Goal: Obtain resource: Download file/media

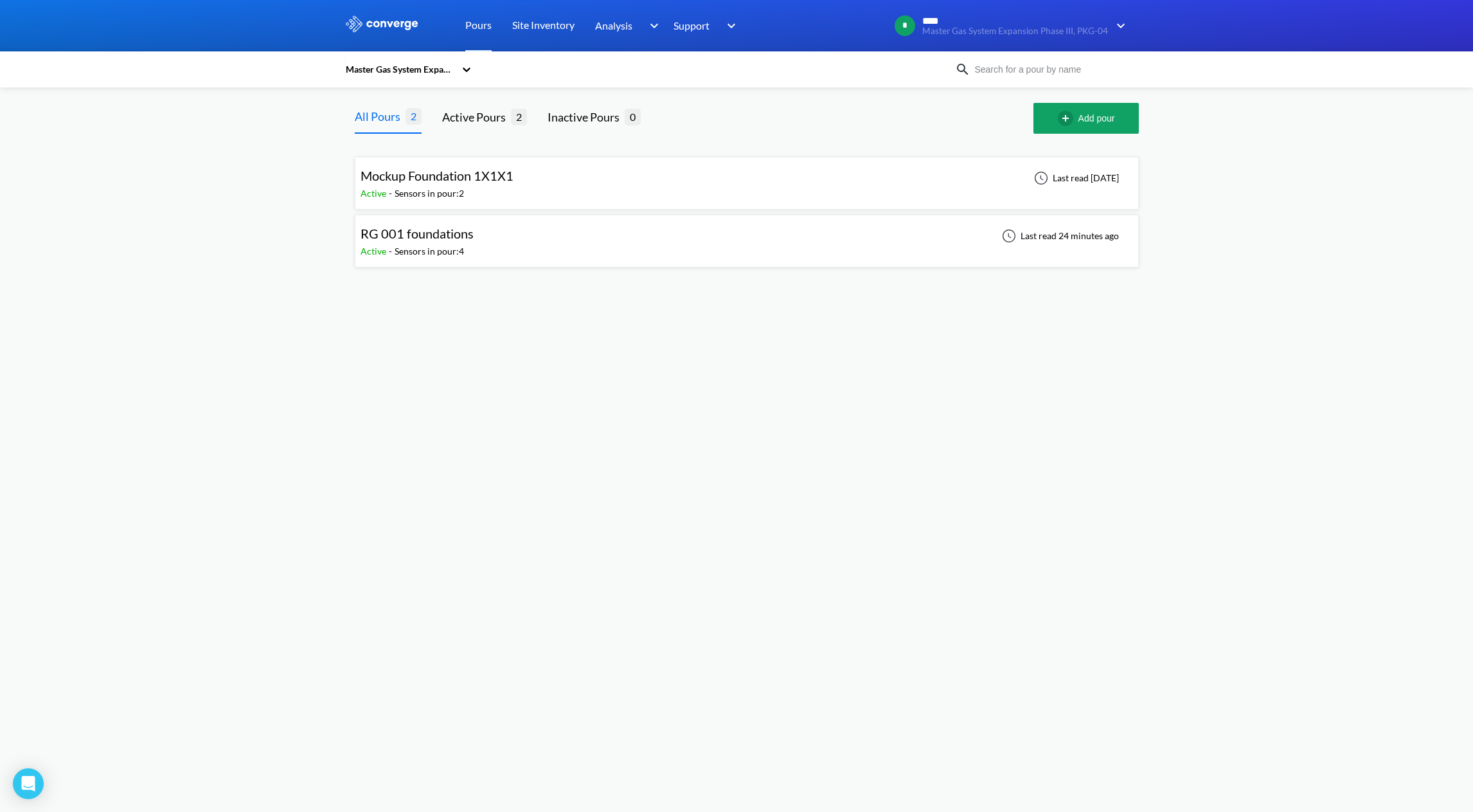
click at [851, 222] on div "RG 001 foundations Active - Sensors in pour: 4 Last read 24 minutes ago" at bounding box center [747, 241] width 773 height 41
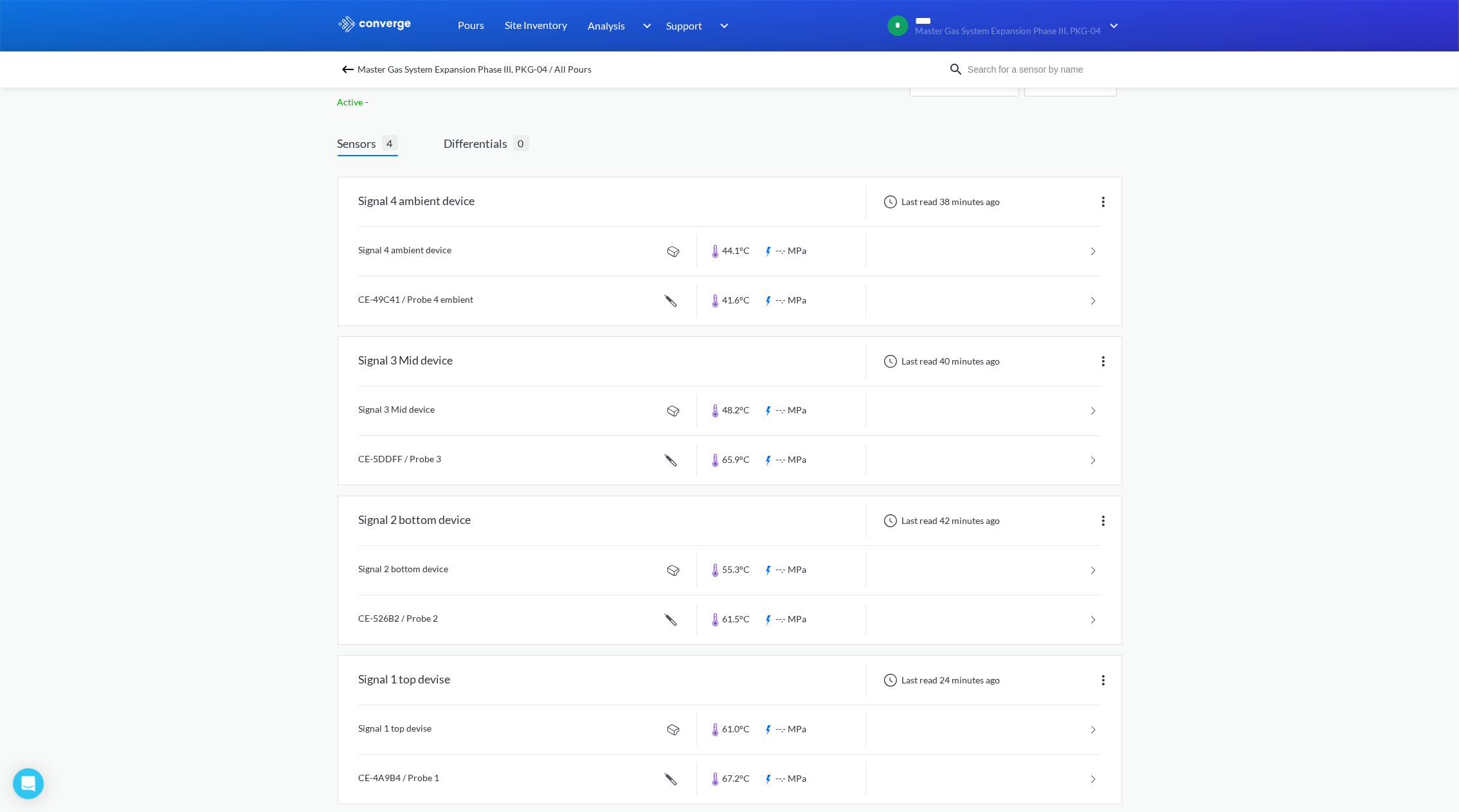
scroll to position [56, 0]
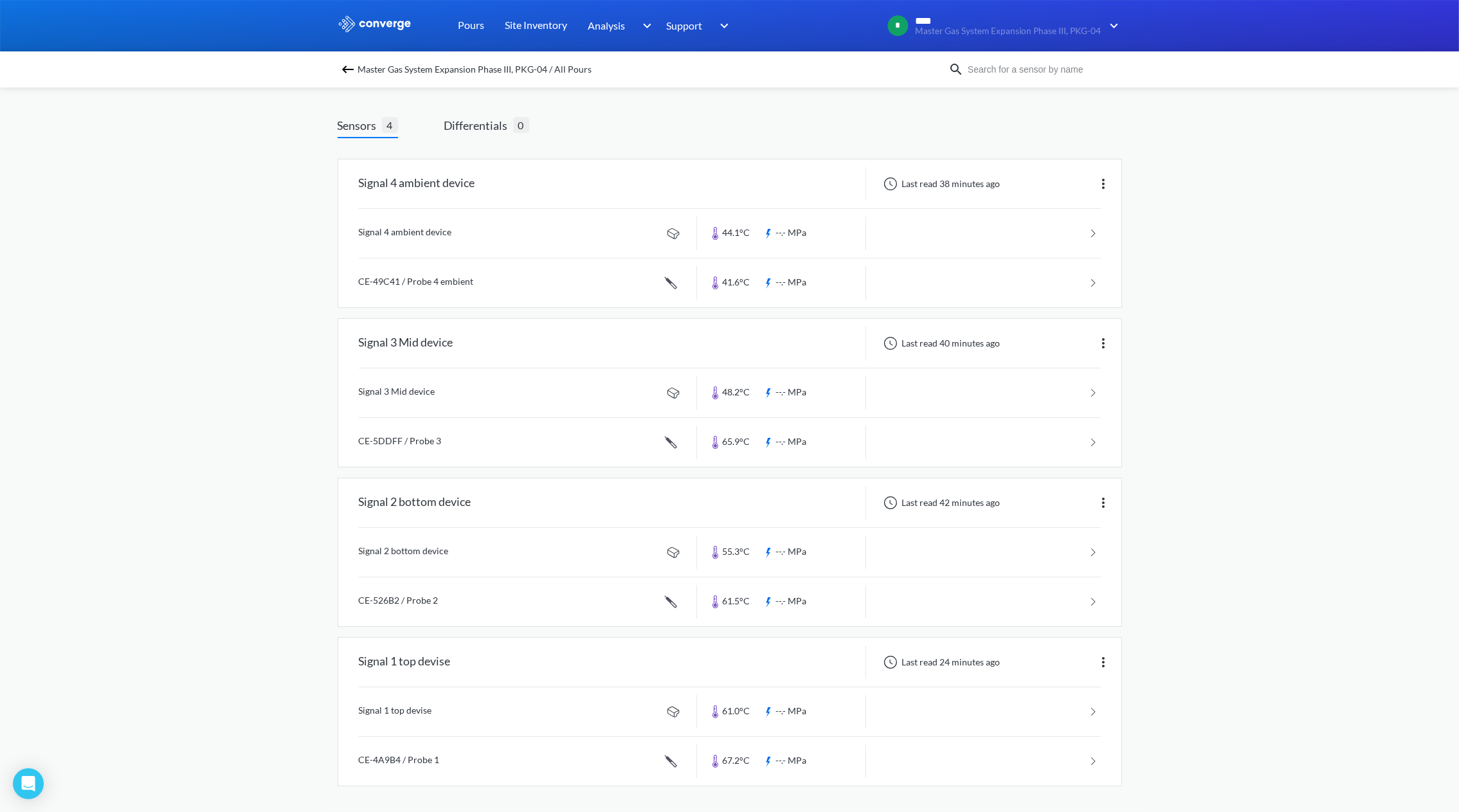
click at [1243, 714] on div "MENU Master Gas System Expansion Phase III, PKG-04 Pours Site Inventory Analysi…" at bounding box center [729, 378] width 1459 height 867
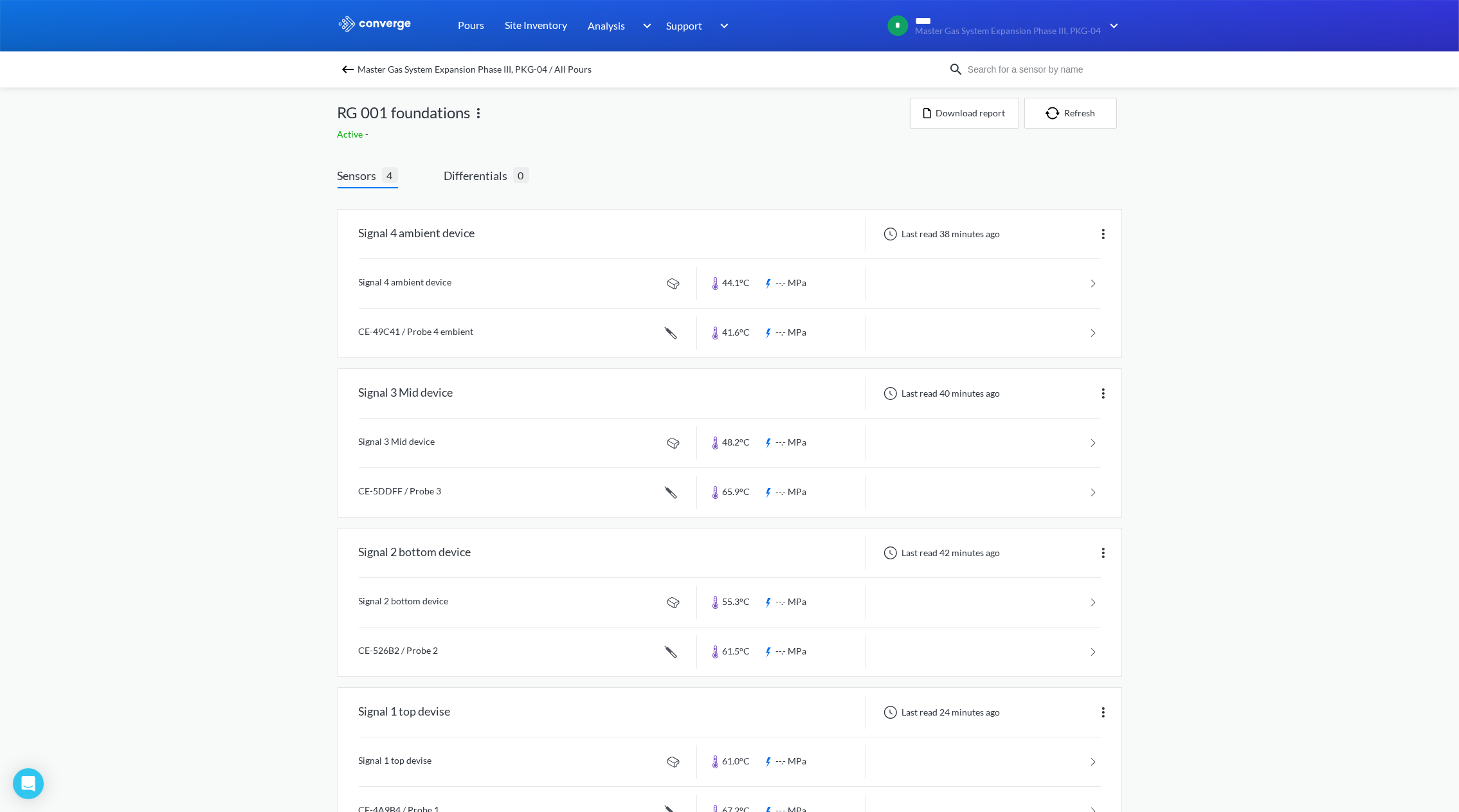
scroll to position [0, 0]
click at [1078, 124] on button "Refresh" at bounding box center [1071, 118] width 93 height 31
click at [1073, 120] on button "Refresh" at bounding box center [1071, 118] width 93 height 31
click at [1071, 119] on button "Refresh" at bounding box center [1071, 118] width 93 height 31
click at [1073, 128] on button "Refresh" at bounding box center [1071, 118] width 93 height 31
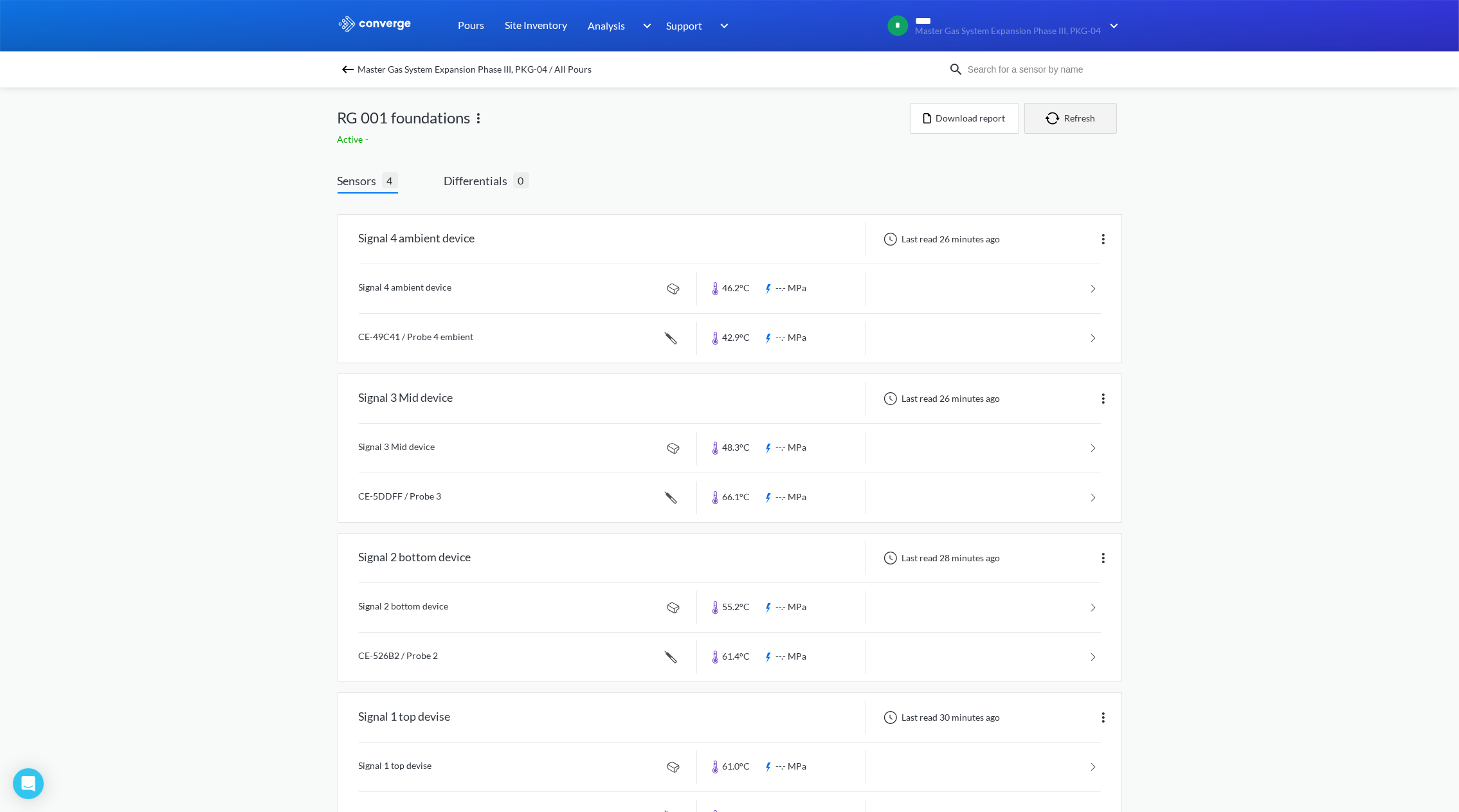
click at [1059, 112] on img "button" at bounding box center [1055, 118] width 19 height 13
click at [1052, 125] on button "Refresh" at bounding box center [1071, 118] width 93 height 31
click at [1057, 121] on img "button" at bounding box center [1055, 118] width 19 height 13
click at [1074, 122] on button "Refresh" at bounding box center [1071, 118] width 93 height 31
click at [1072, 117] on button "Refresh" at bounding box center [1071, 118] width 93 height 31
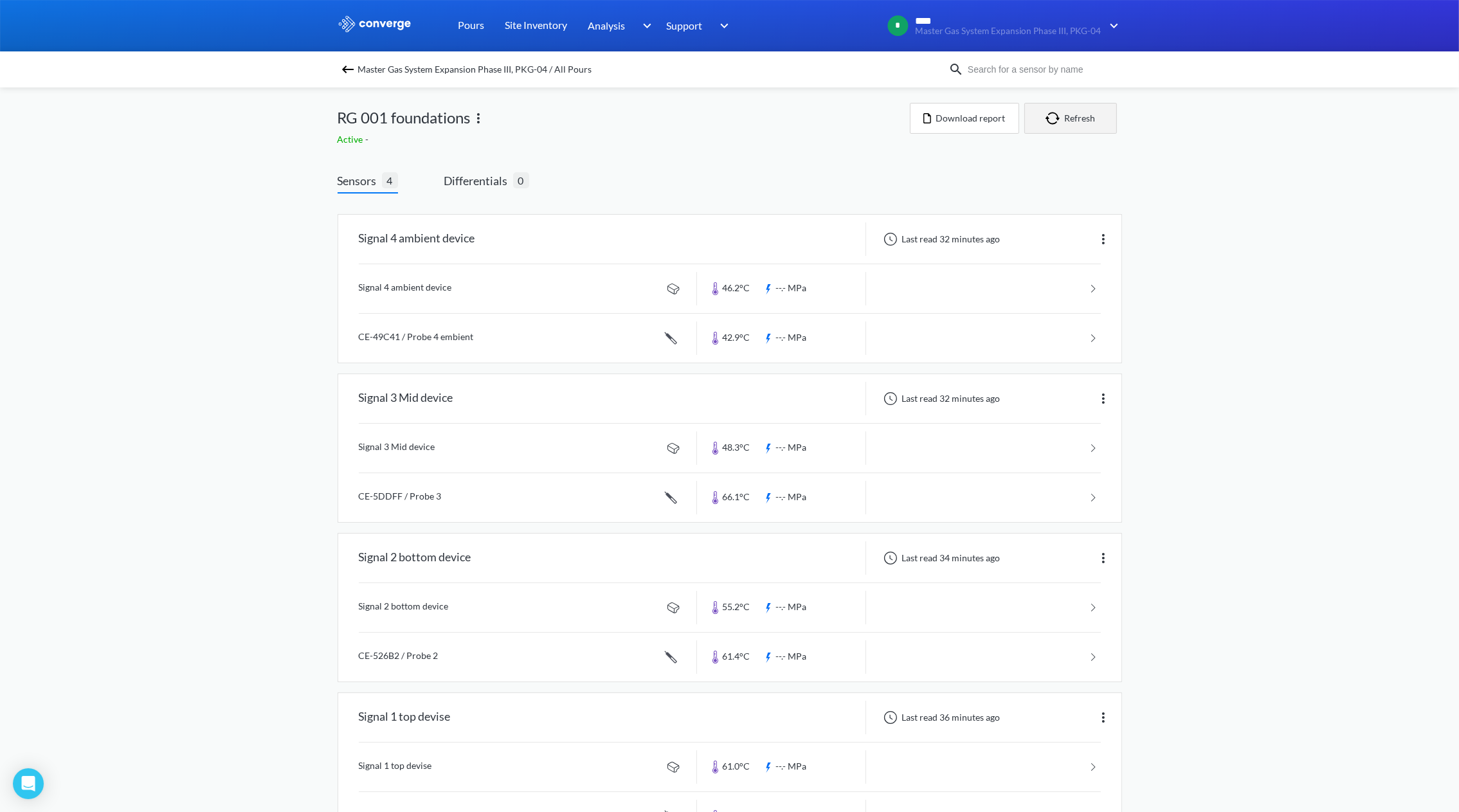
click at [1084, 120] on button "Refresh" at bounding box center [1071, 118] width 93 height 31
click at [1069, 121] on button "Refresh" at bounding box center [1071, 118] width 93 height 31
click at [1060, 123] on img "button" at bounding box center [1055, 118] width 19 height 13
click at [1071, 121] on button "Refresh" at bounding box center [1071, 118] width 93 height 31
click at [977, 124] on button "Download report" at bounding box center [965, 118] width 109 height 31
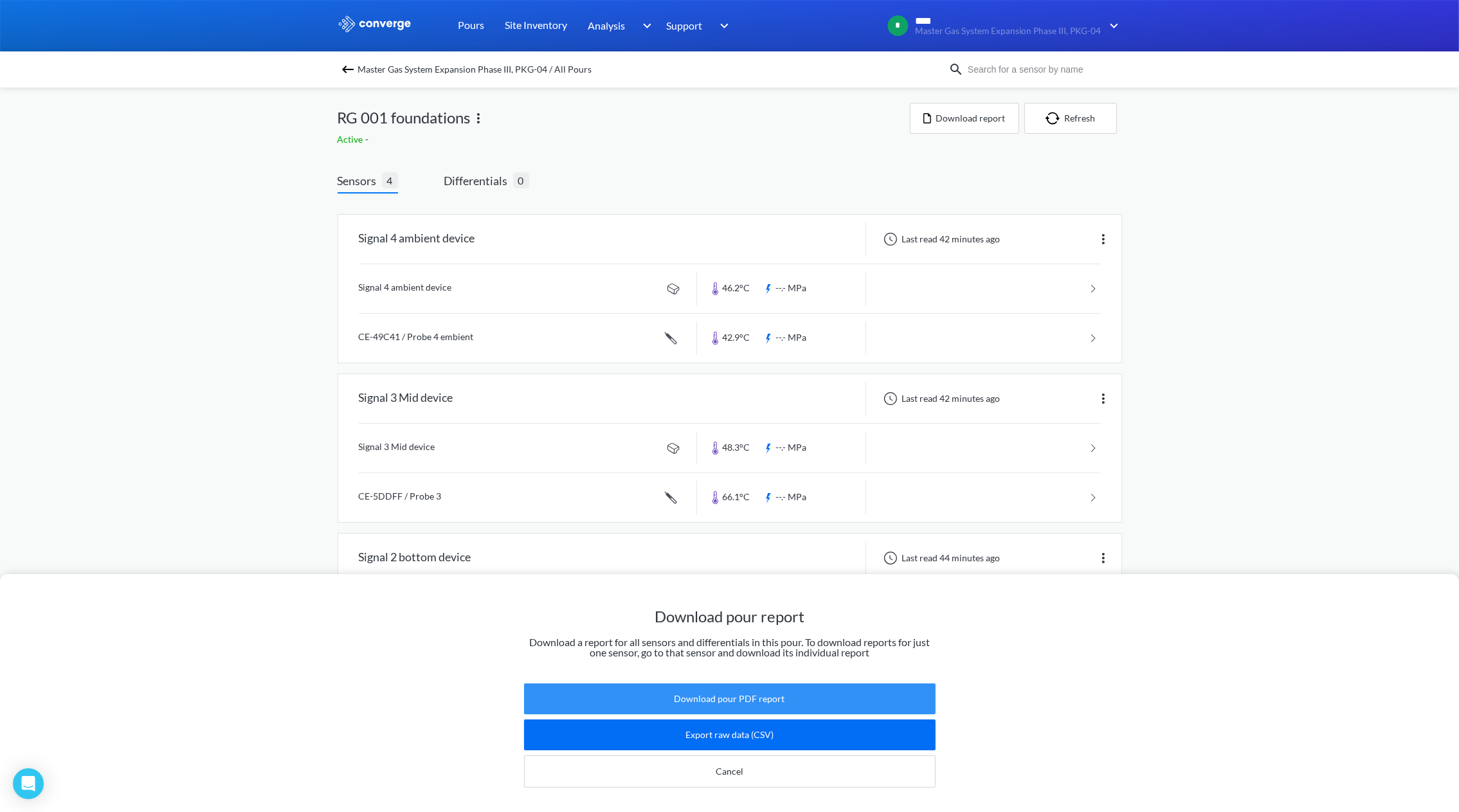
click at [759, 689] on button "Download pour PDF report" at bounding box center [729, 698] width 412 height 31
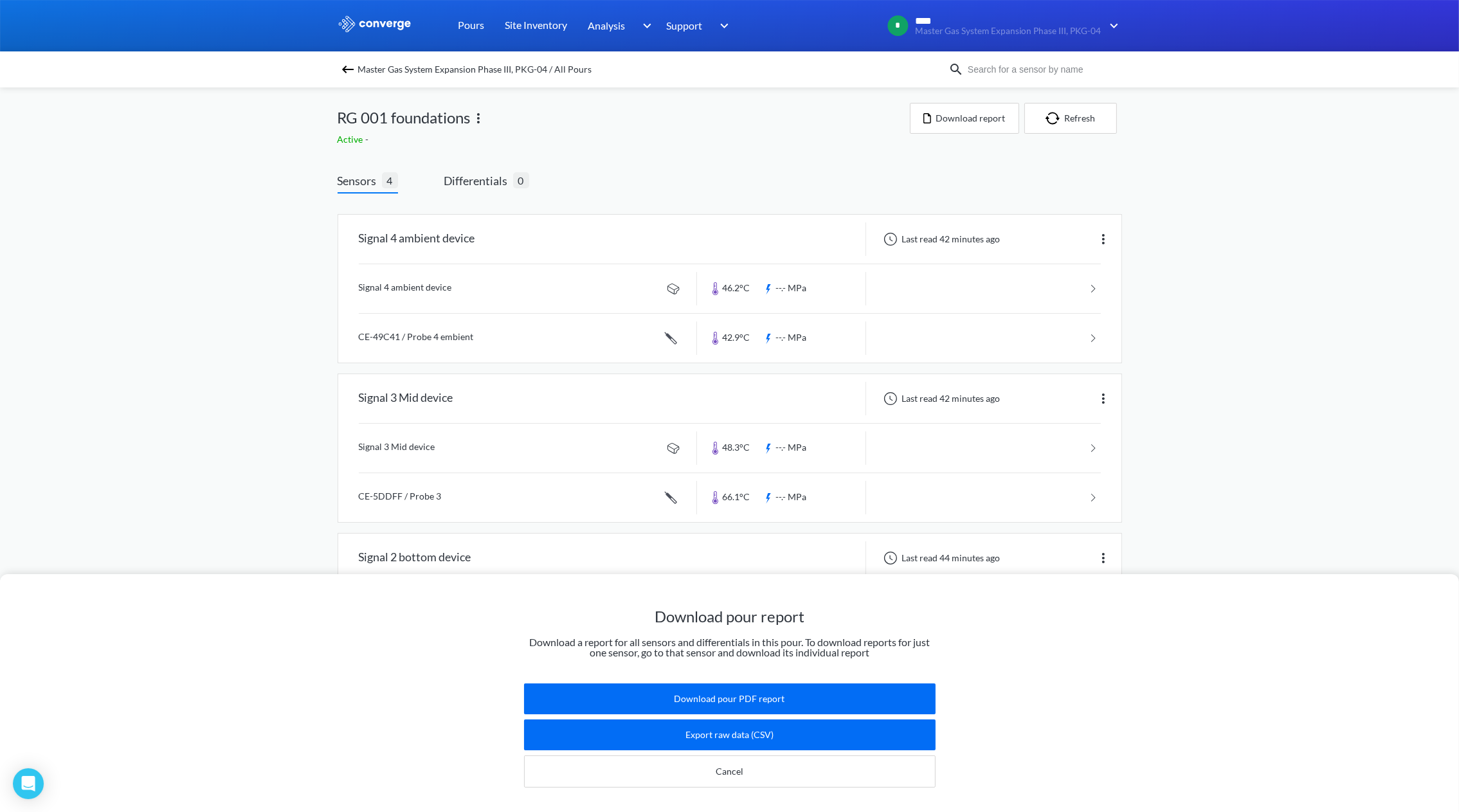
click at [1067, 117] on div "Download pour report Download a report for all sensors and differentials in thi…" at bounding box center [729, 406] width 1459 height 812
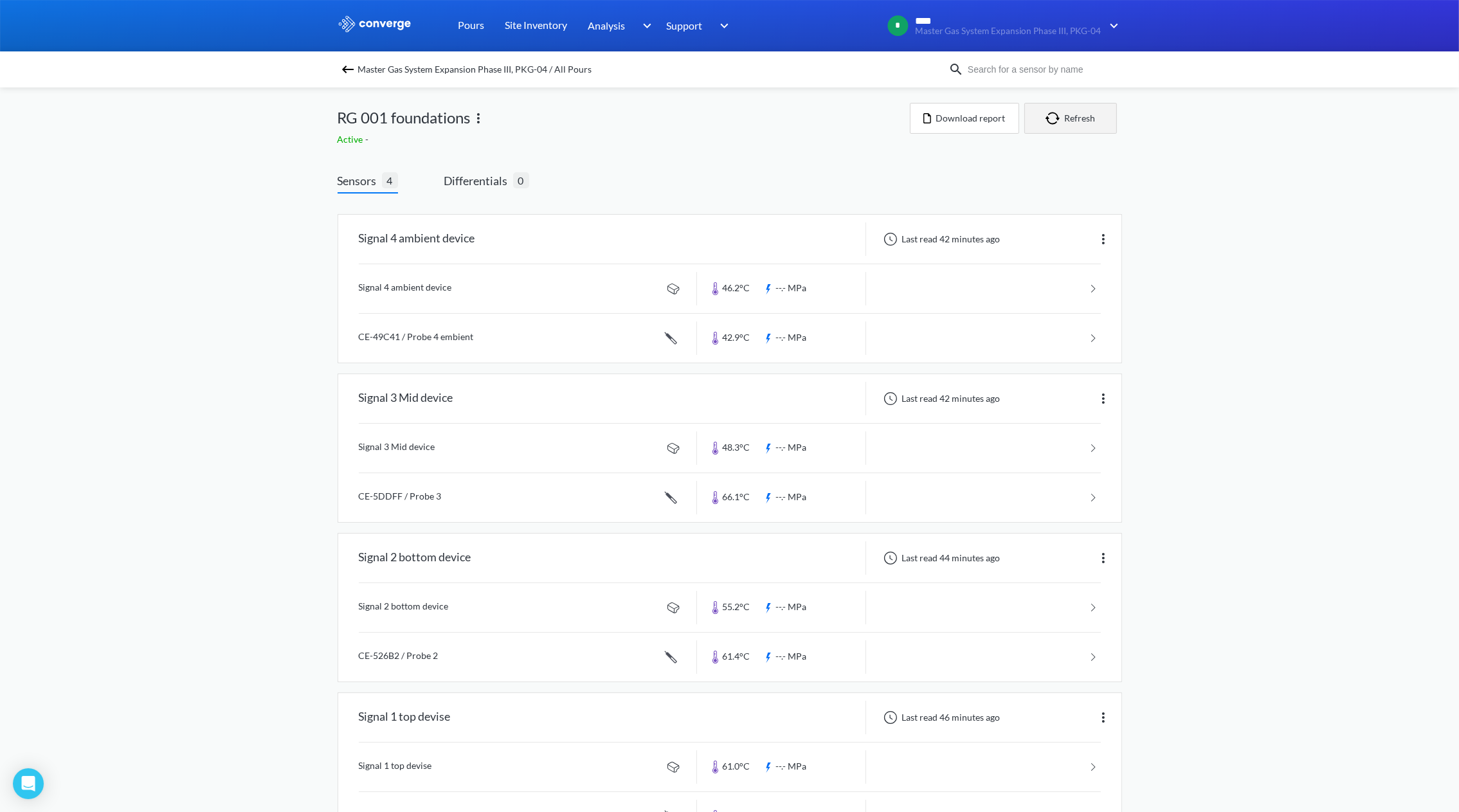
click at [1067, 117] on button "Refresh" at bounding box center [1071, 118] width 93 height 31
click at [1054, 119] on img "button" at bounding box center [1055, 118] width 19 height 13
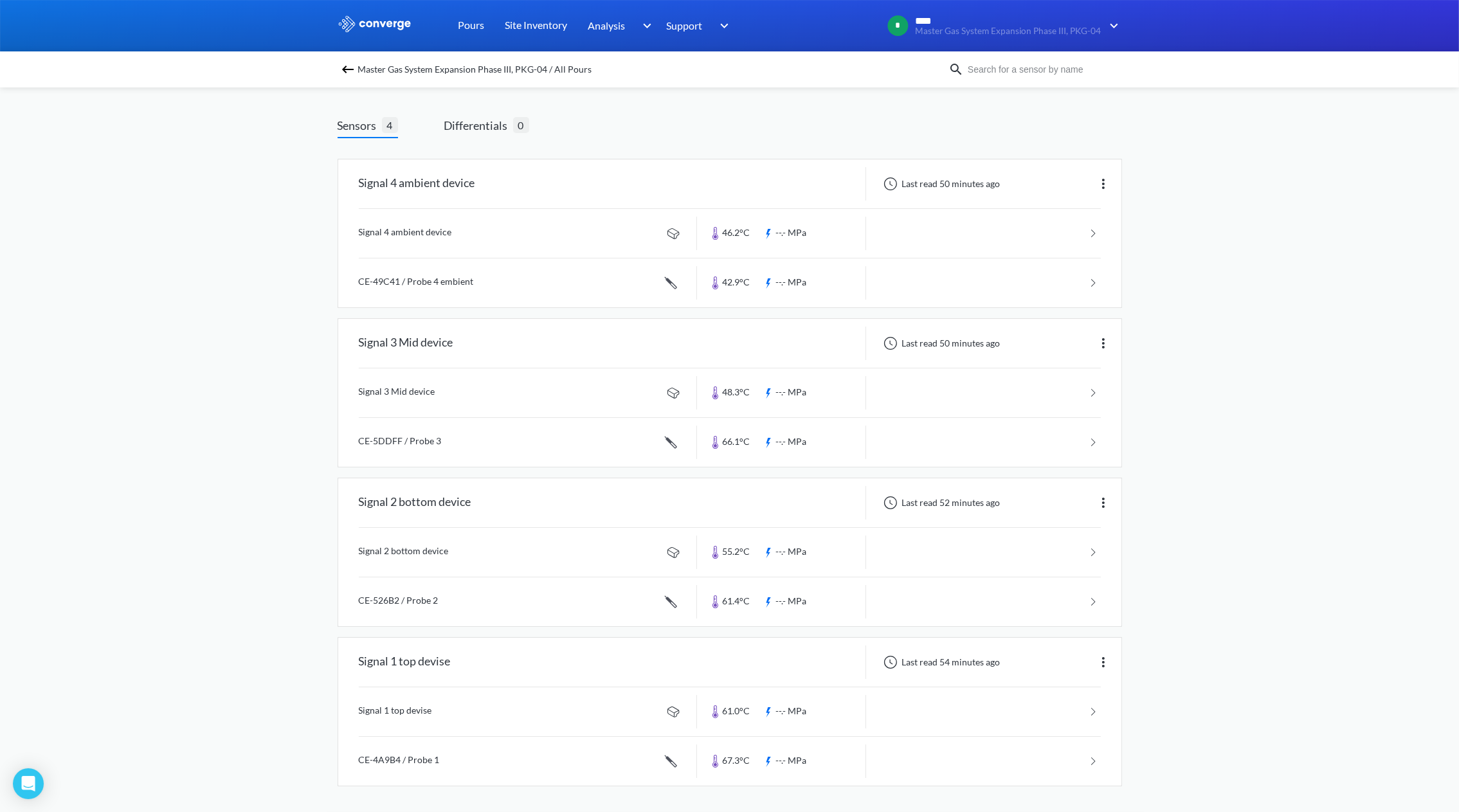
scroll to position [56, 0]
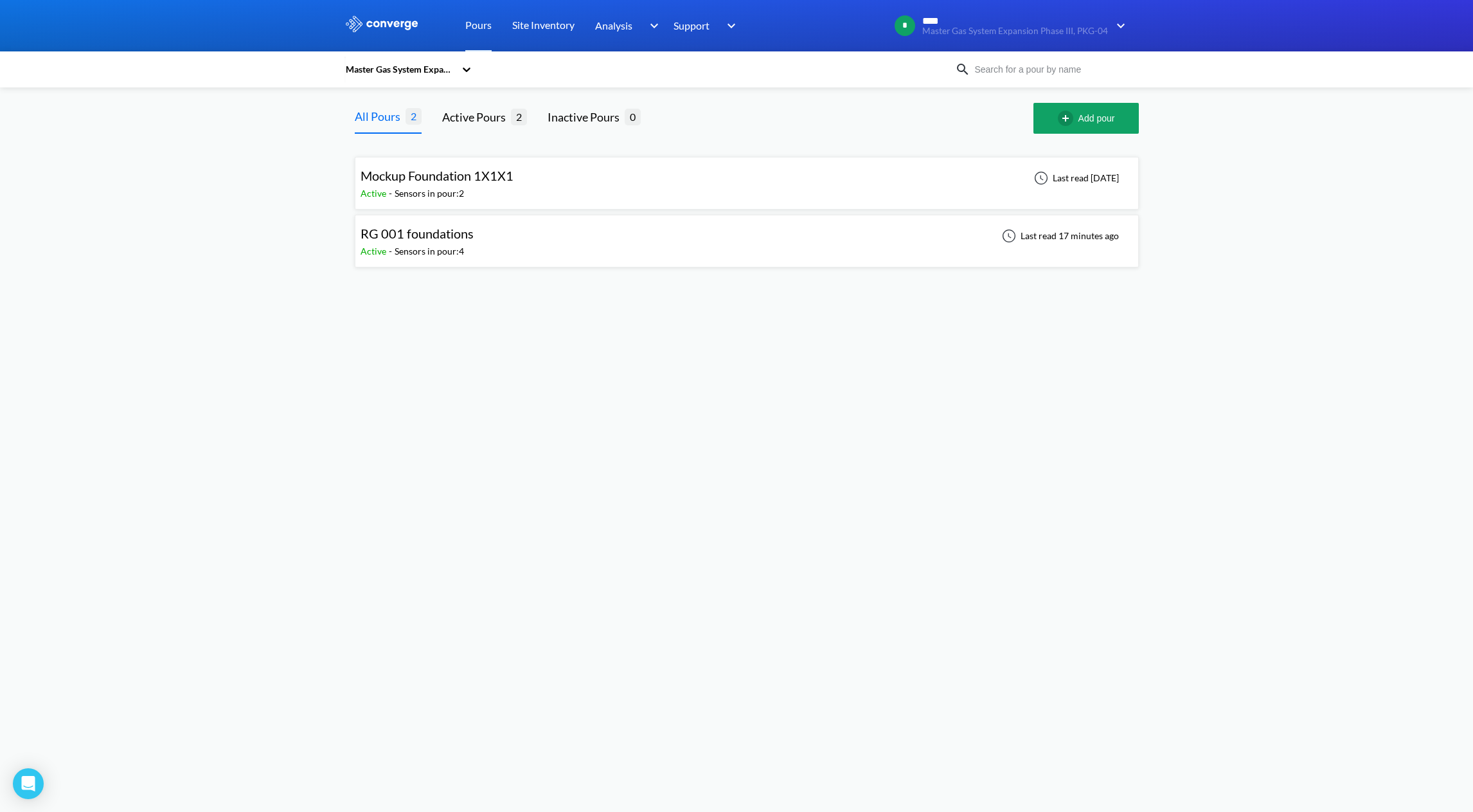
click at [480, 239] on div "RG 001 foundations Active - Sensors in pour: 4 Last read 17 minutes ago" at bounding box center [747, 241] width 773 height 41
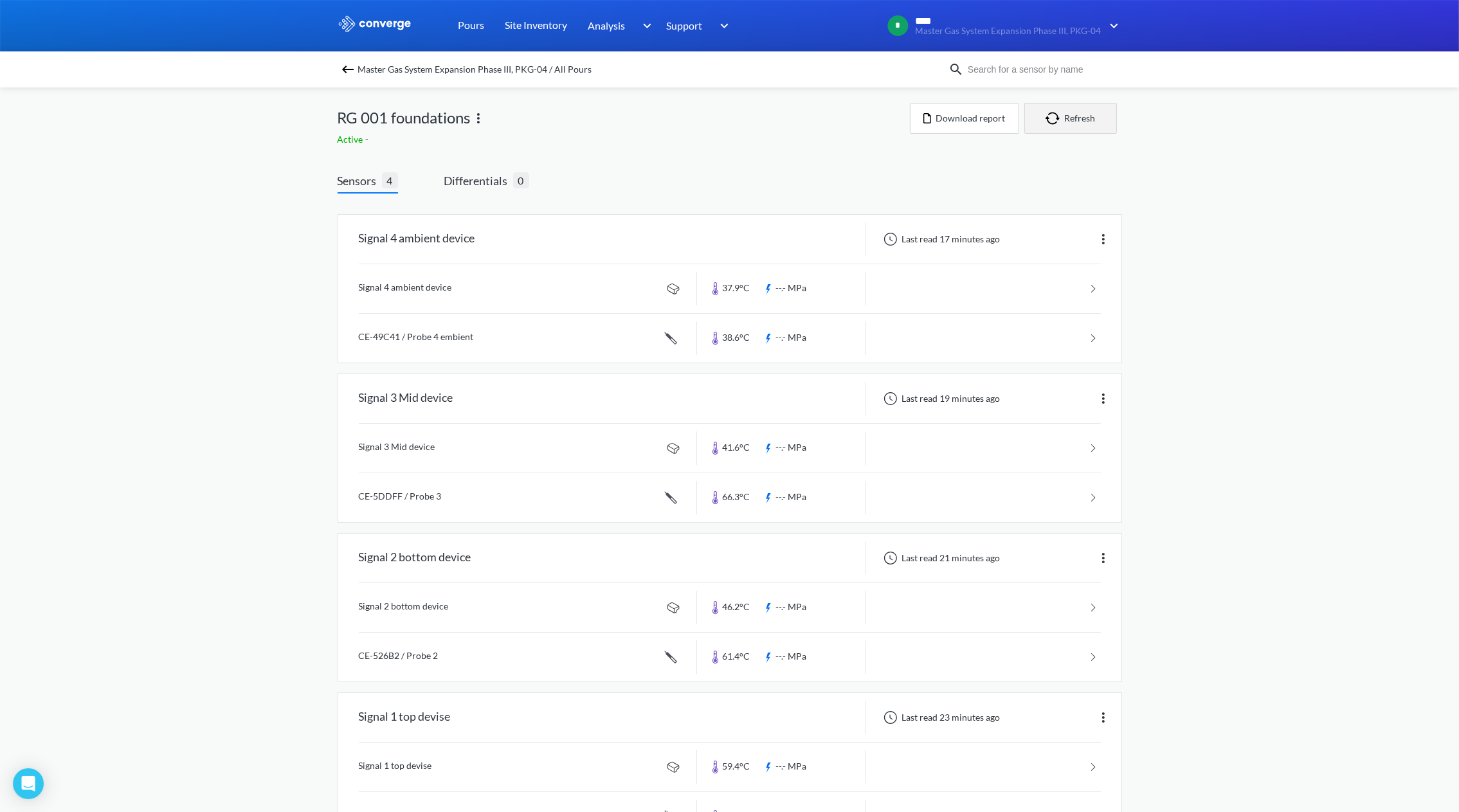
click at [1062, 112] on img "button" at bounding box center [1055, 118] width 19 height 13
click at [1082, 119] on button "Refresh" at bounding box center [1071, 118] width 93 height 31
click at [1057, 113] on img "button" at bounding box center [1055, 118] width 19 height 13
click at [1046, 109] on button "Refresh" at bounding box center [1071, 118] width 93 height 31
click at [1056, 114] on img "button" at bounding box center [1055, 118] width 19 height 13
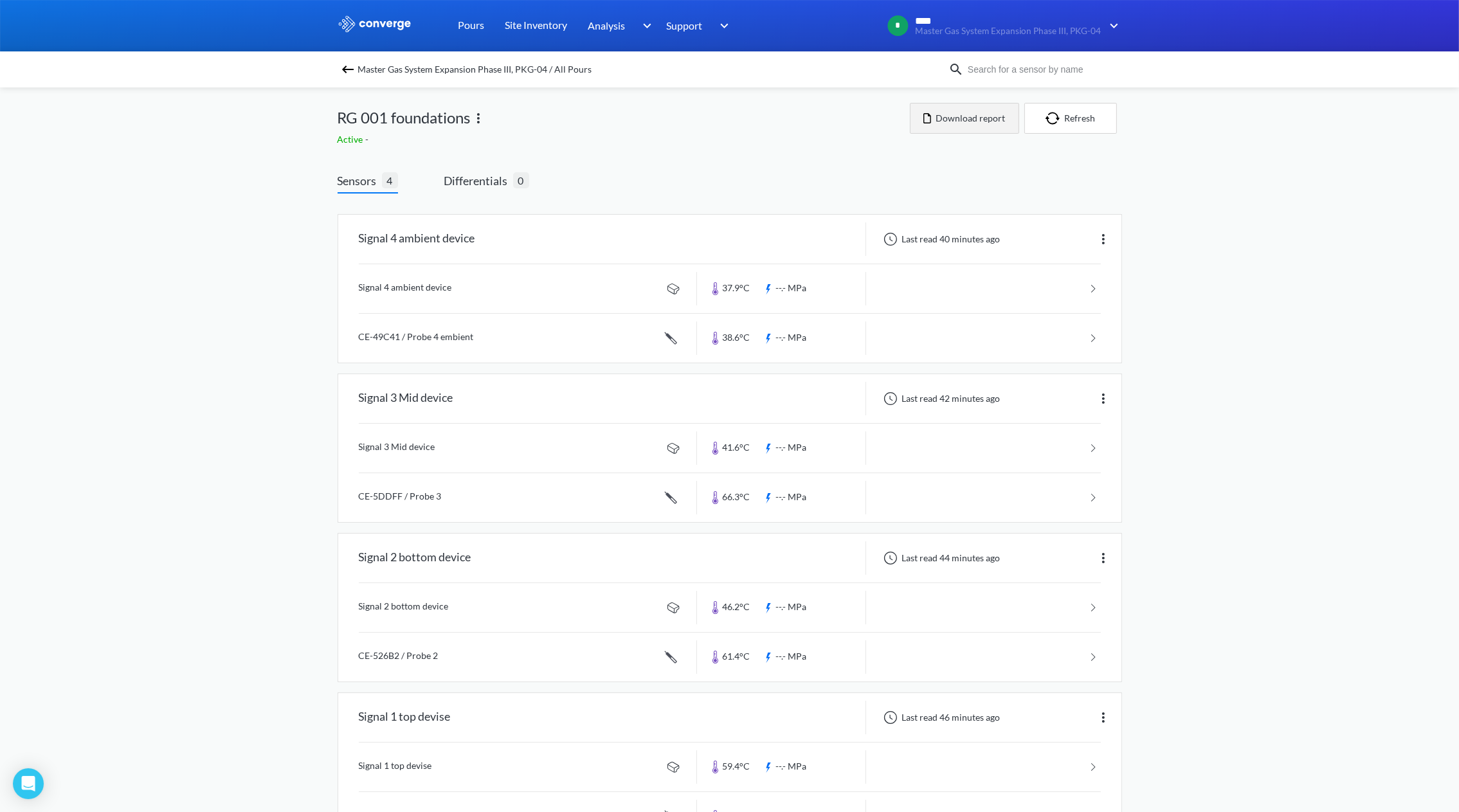
click at [978, 123] on button "Download report" at bounding box center [965, 118] width 109 height 31
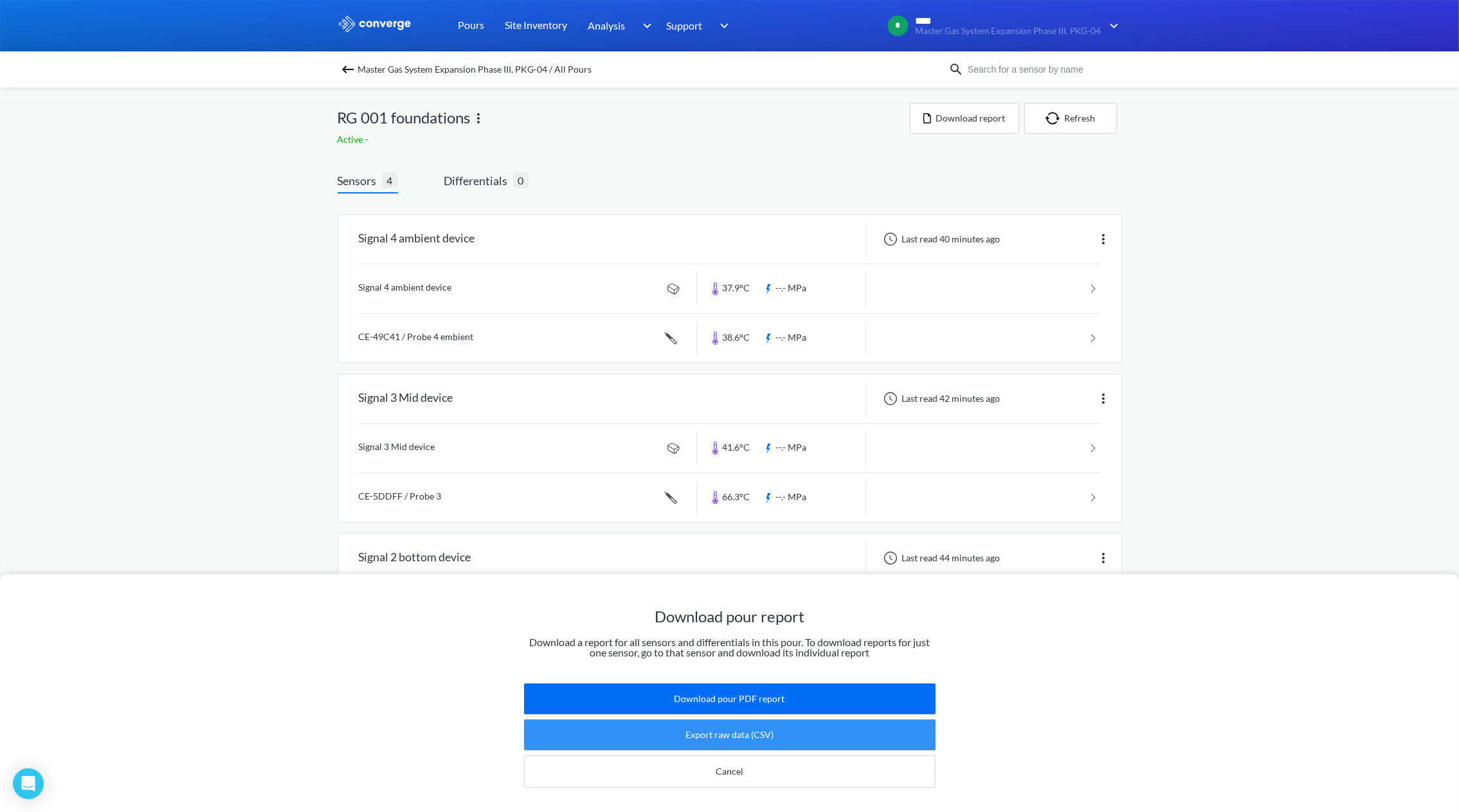
click at [757, 719] on button "Export raw data (CSV)" at bounding box center [729, 735] width 412 height 31
click at [1401, 286] on div "Download pour report Download a report for all sensors and differentials in thi…" at bounding box center [729, 406] width 1459 height 812
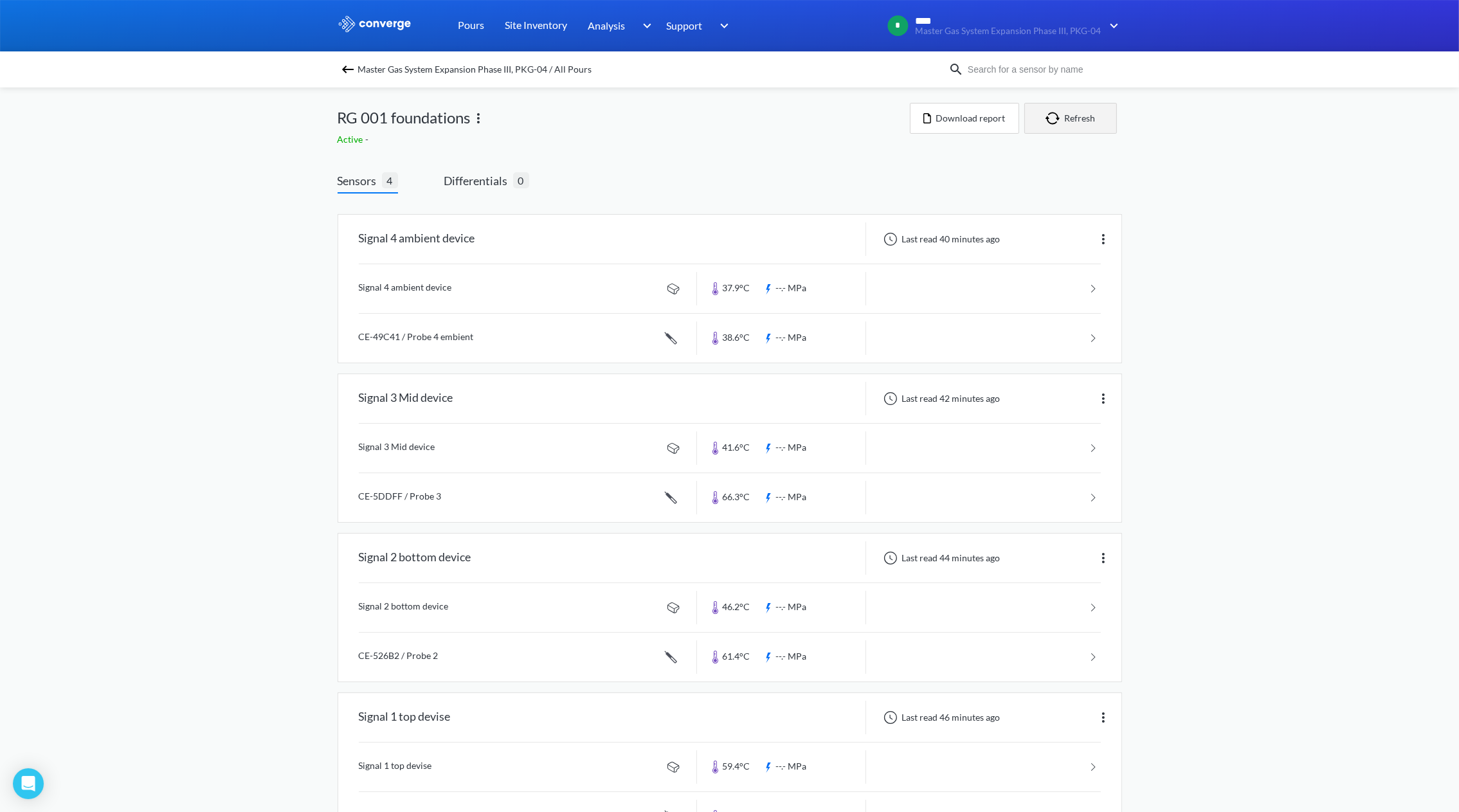
click at [1077, 115] on button "Refresh" at bounding box center [1071, 118] width 93 height 31
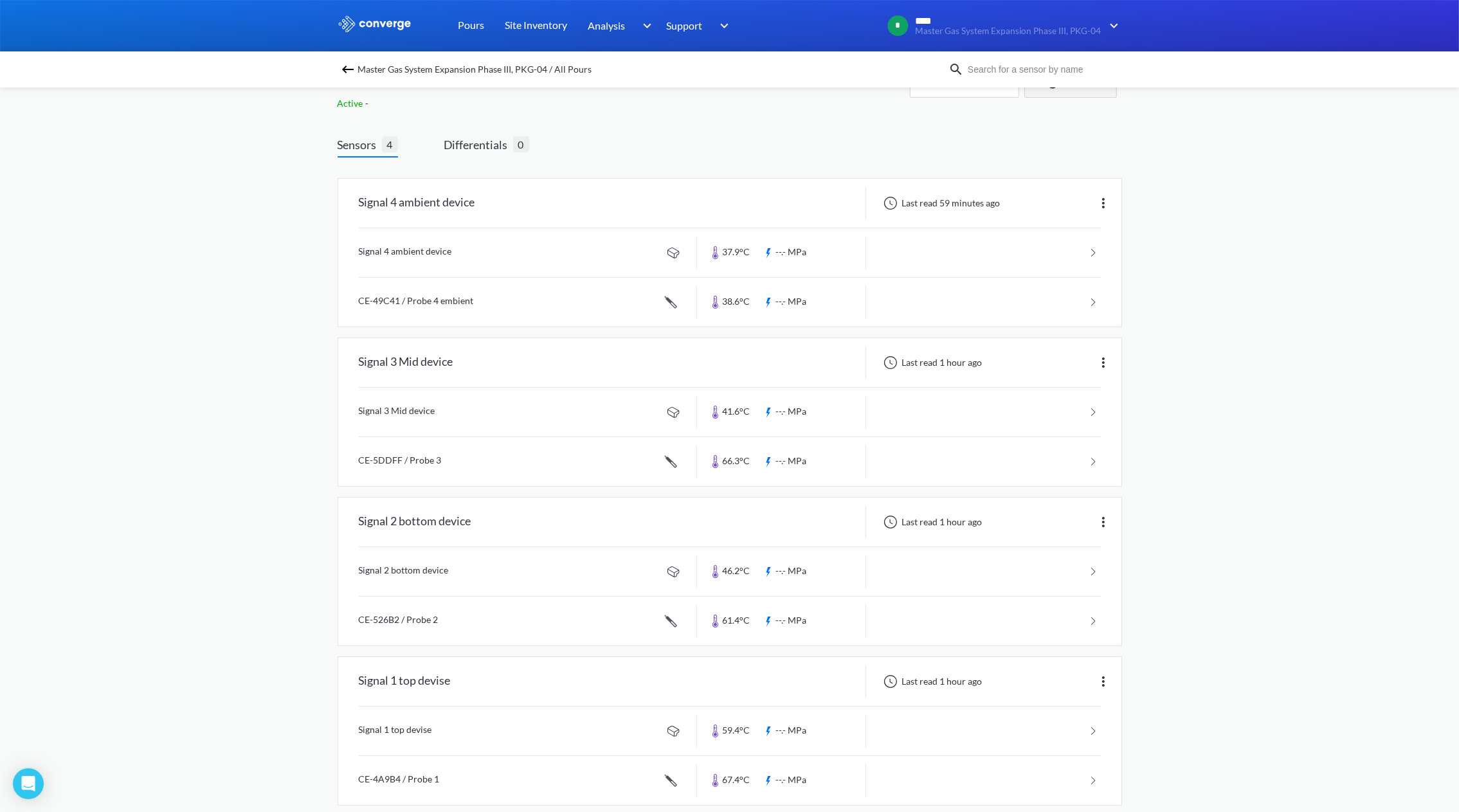
scroll to position [56, 0]
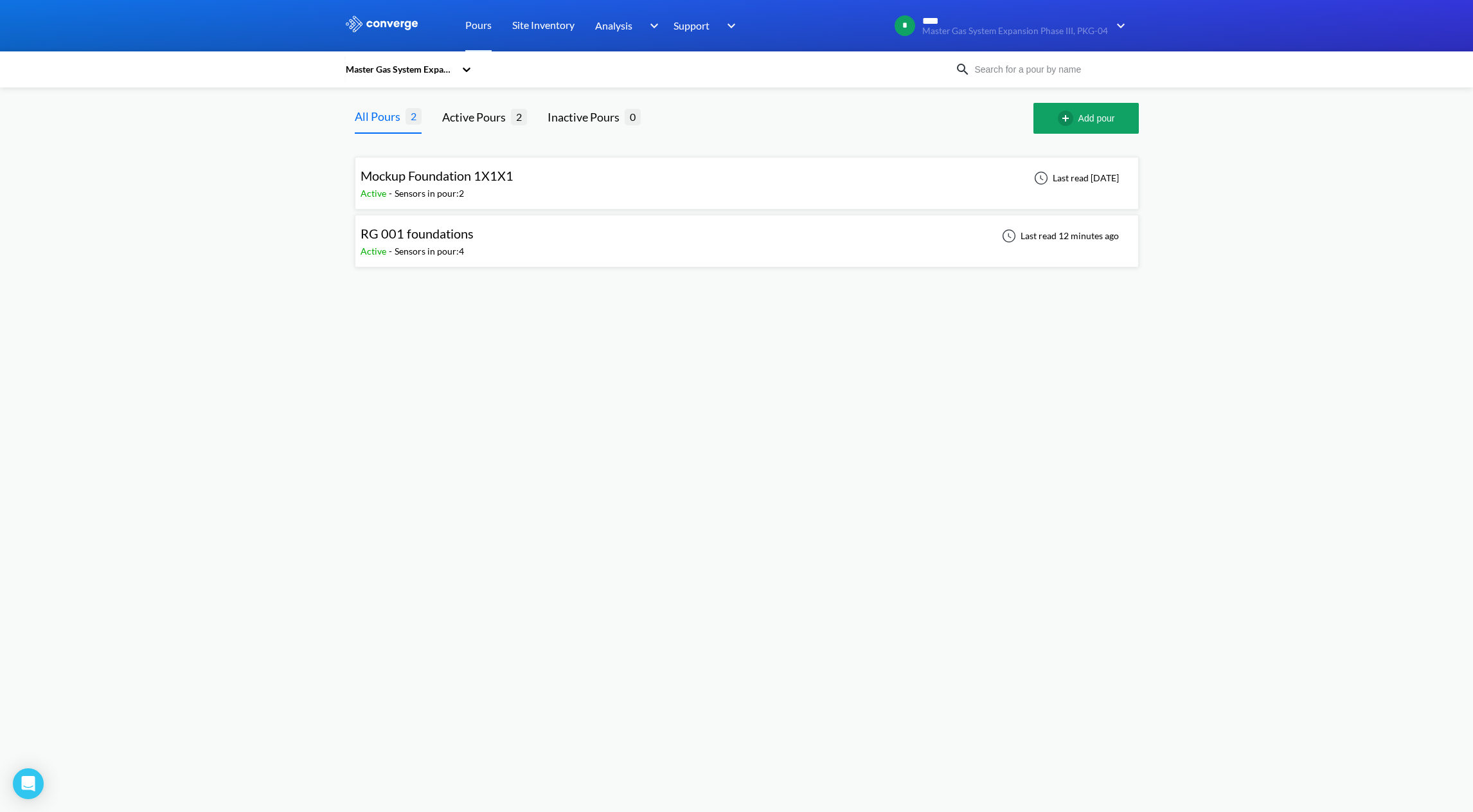
click at [948, 246] on div "RG 001 foundations Active - Sensors in pour: 4 Last read 12 minutes ago" at bounding box center [747, 241] width 773 height 41
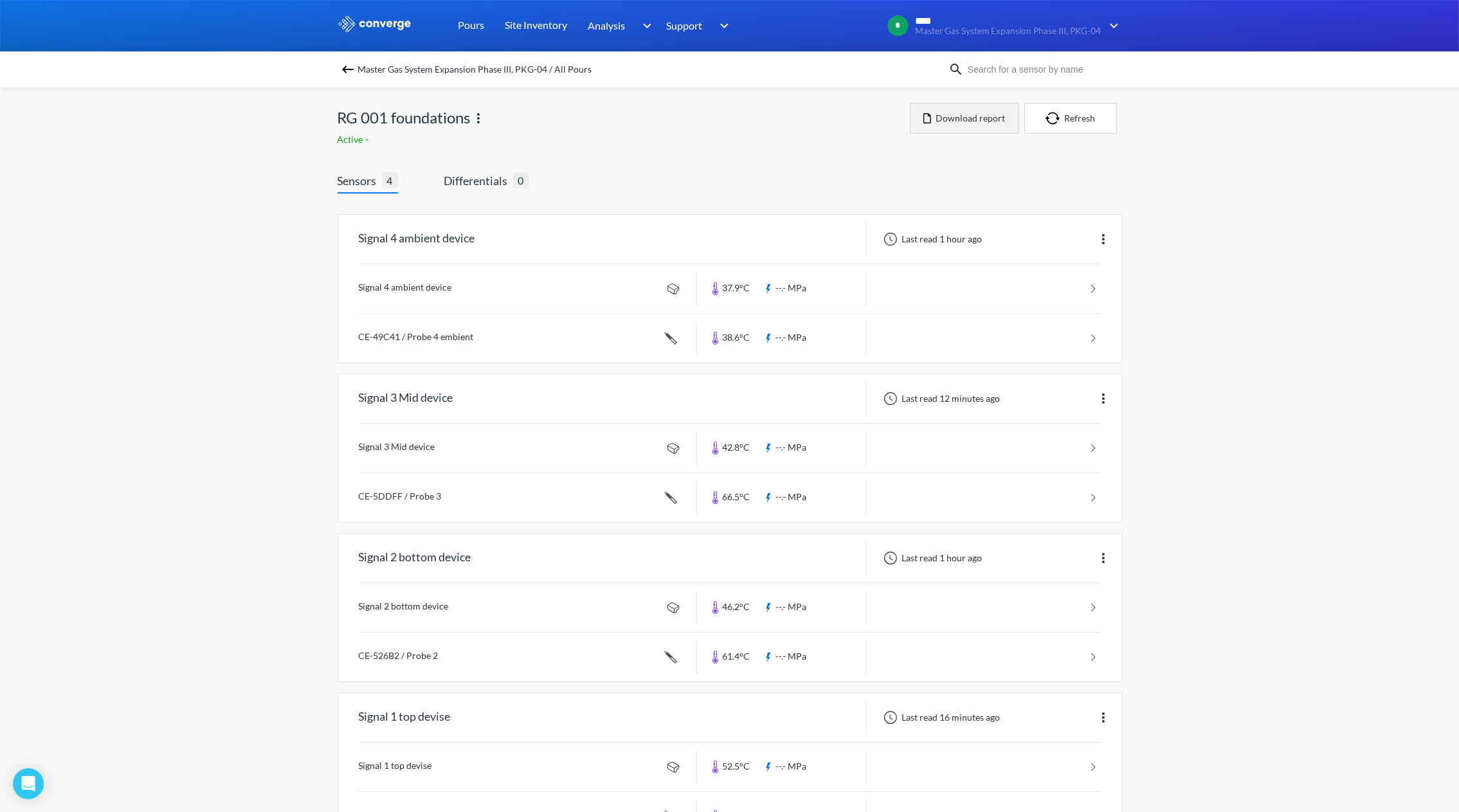
click at [985, 121] on button "Download report" at bounding box center [965, 118] width 109 height 31
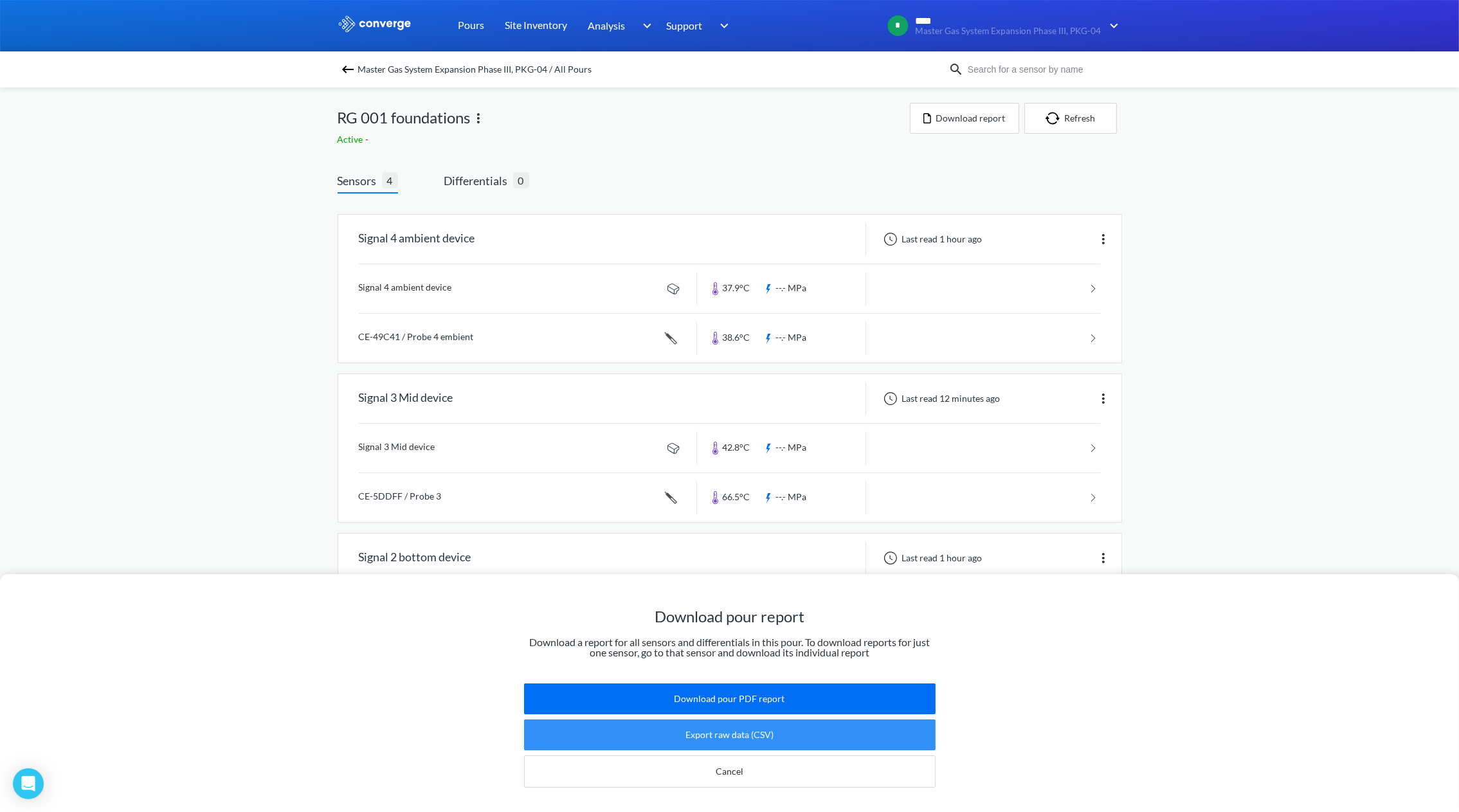
click at [757, 719] on button "Export raw data (CSV)" at bounding box center [729, 735] width 412 height 31
click at [977, 119] on div "Download pour report Download a report for all sensors and differentials in thi…" at bounding box center [729, 406] width 1459 height 812
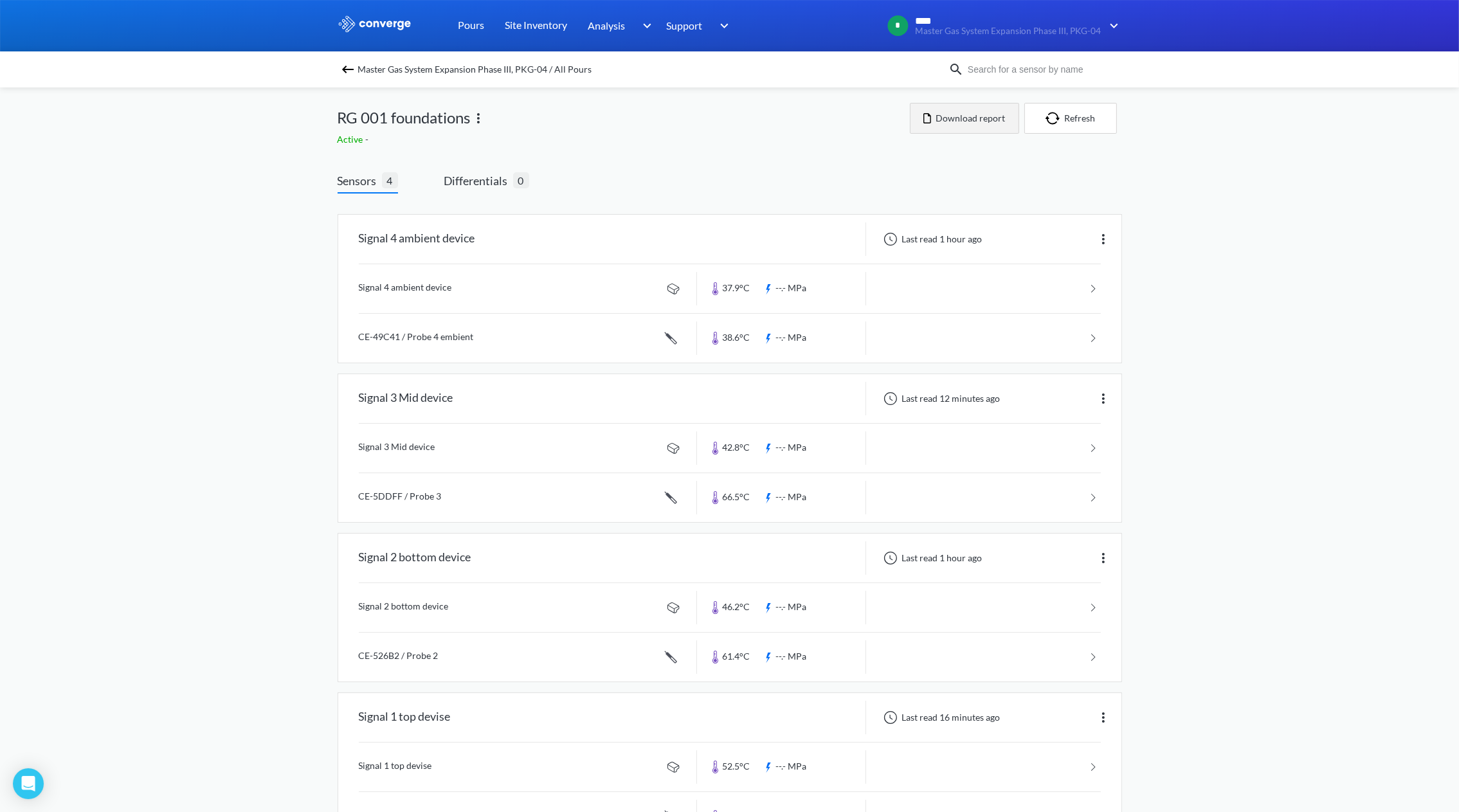
click at [977, 122] on button "Download report" at bounding box center [965, 118] width 109 height 31
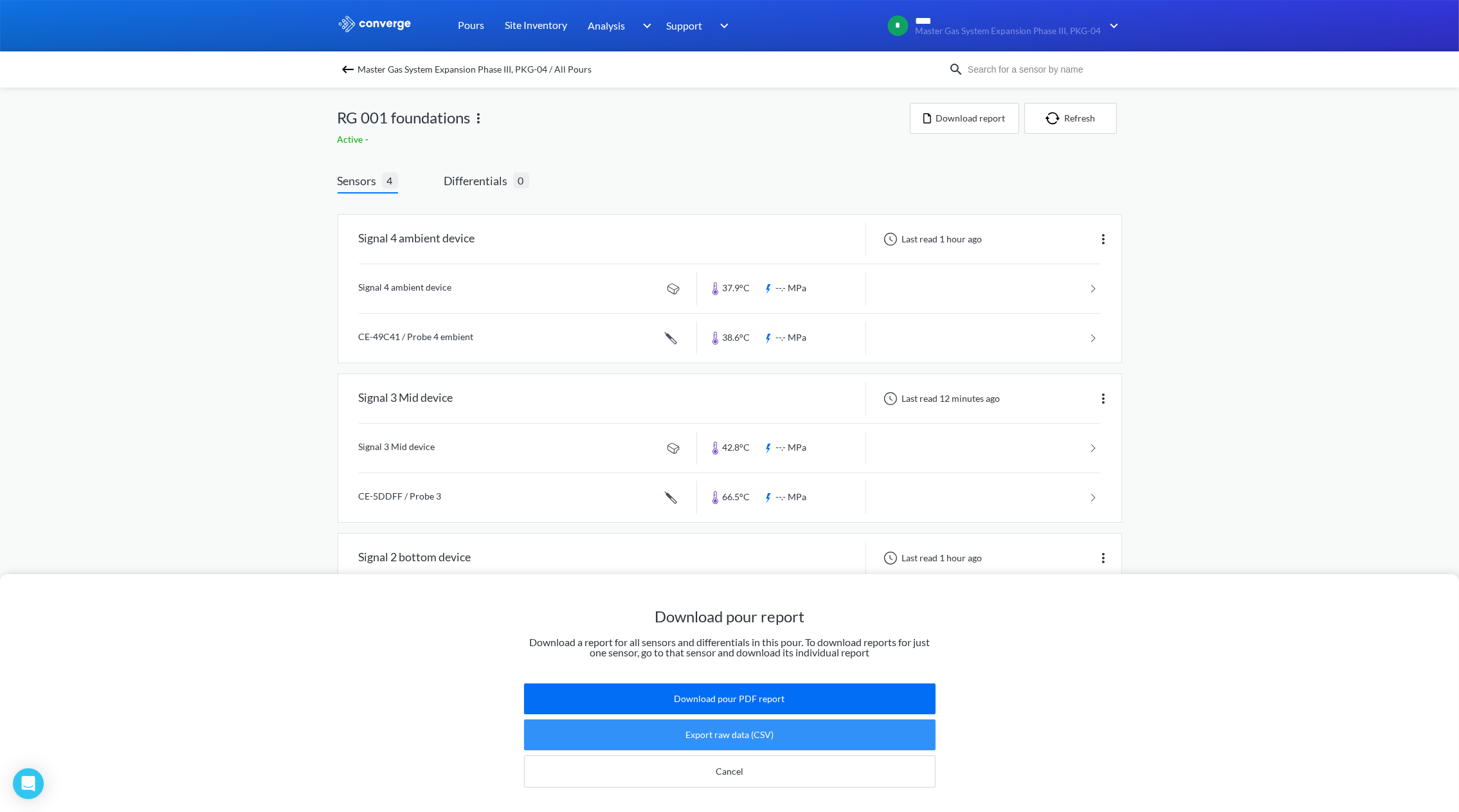
click at [757, 719] on button "Export raw data (CSV)" at bounding box center [729, 735] width 412 height 31
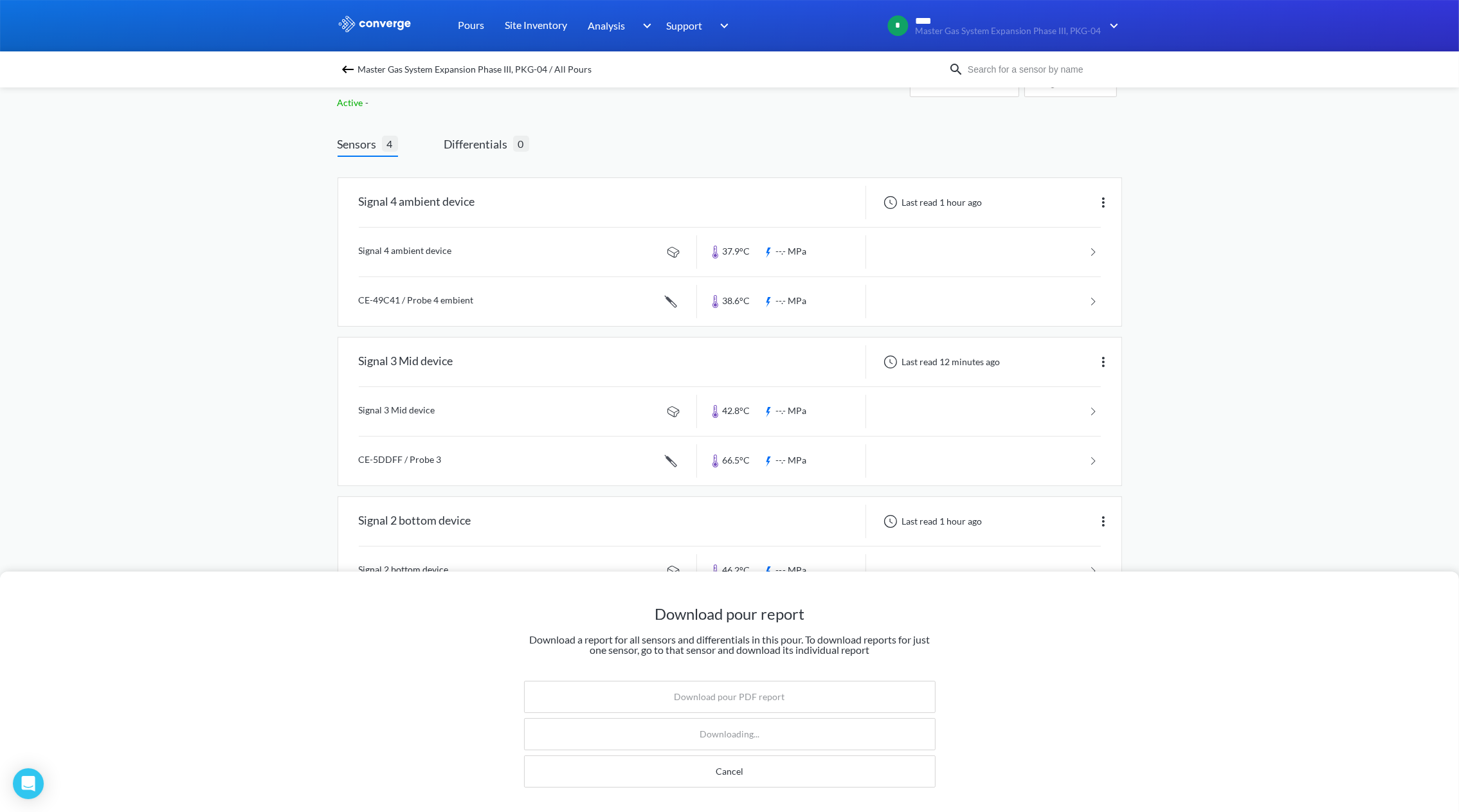
scroll to position [56, 0]
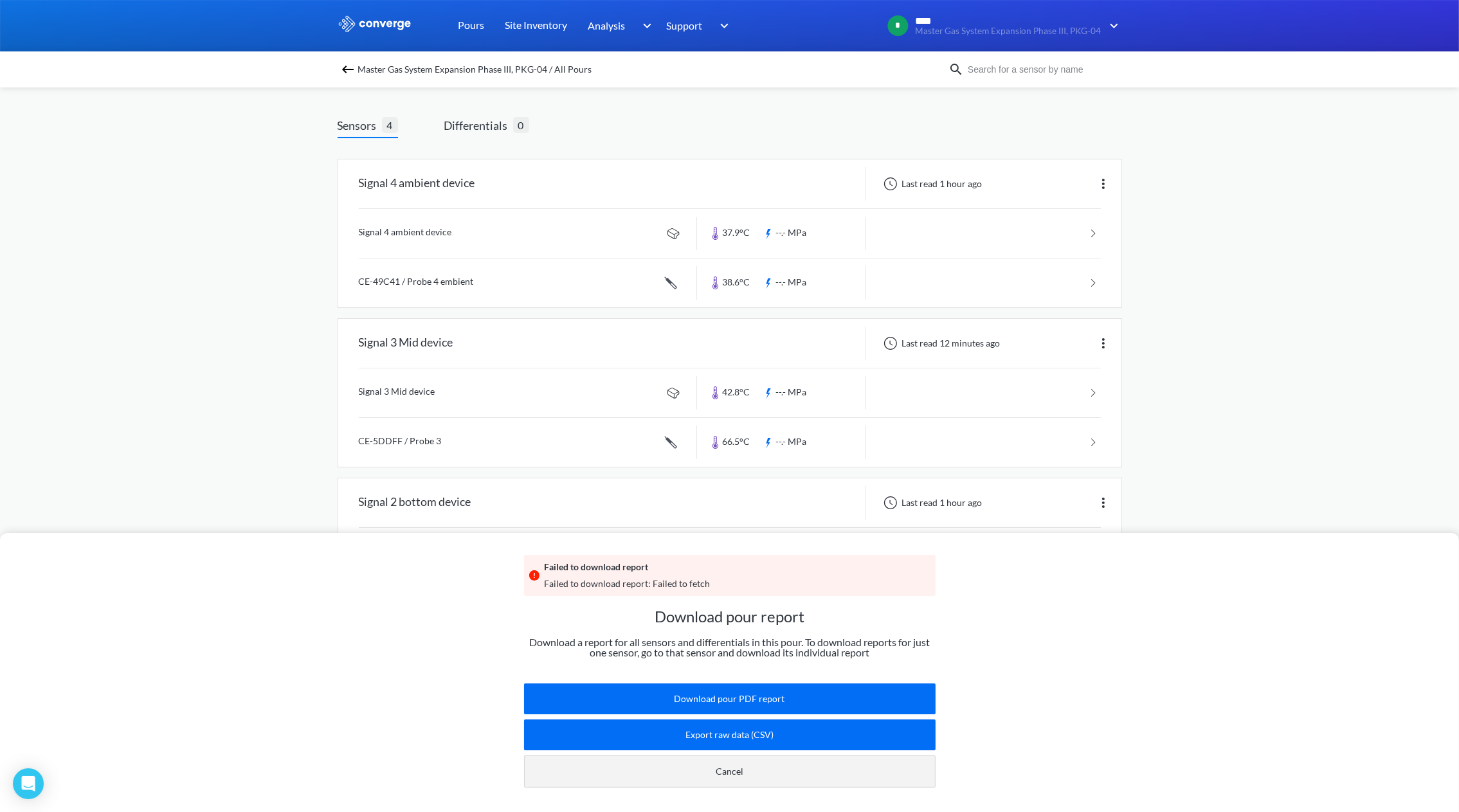
click at [751, 755] on button "Cancel" at bounding box center [729, 771] width 412 height 32
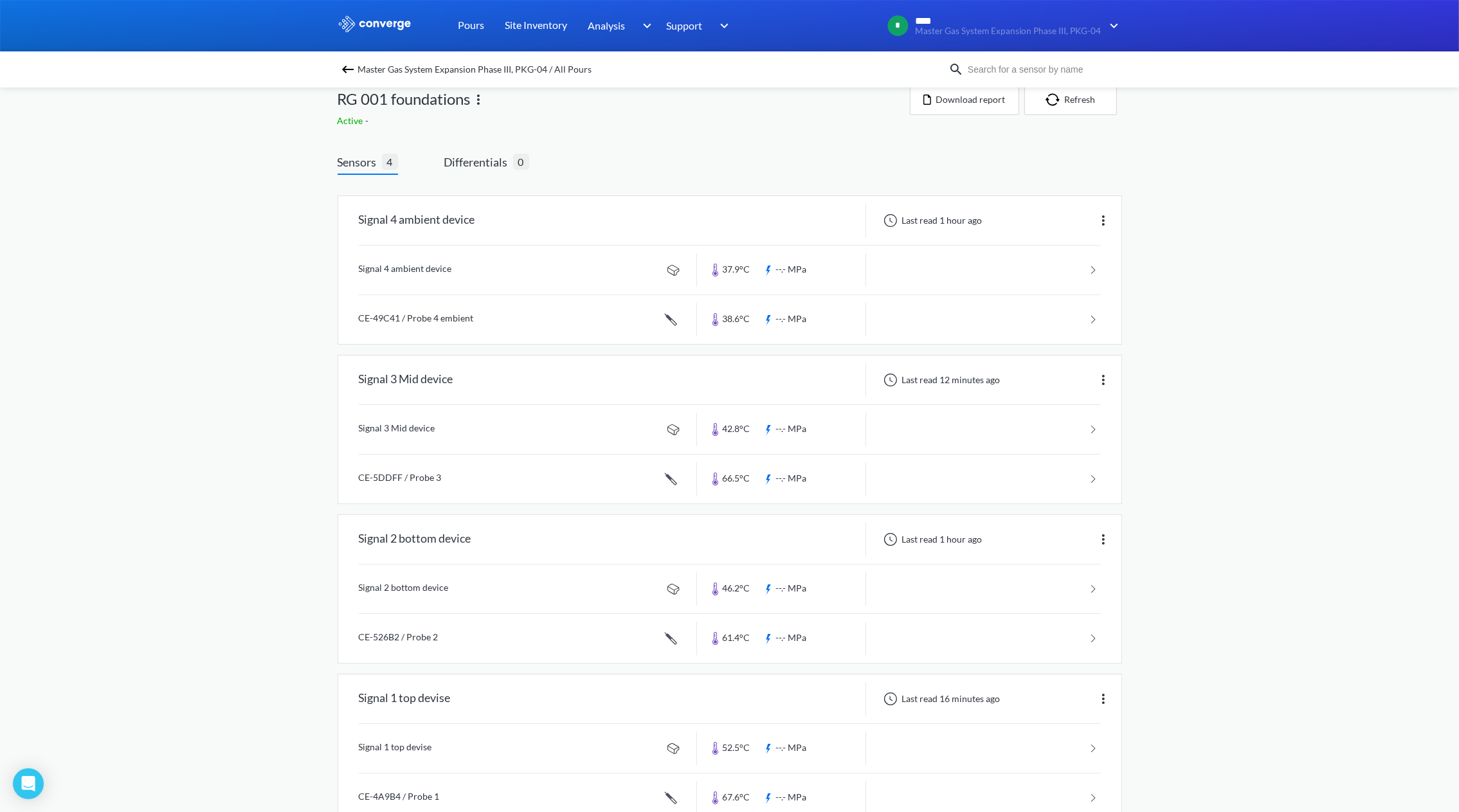
scroll to position [0, 0]
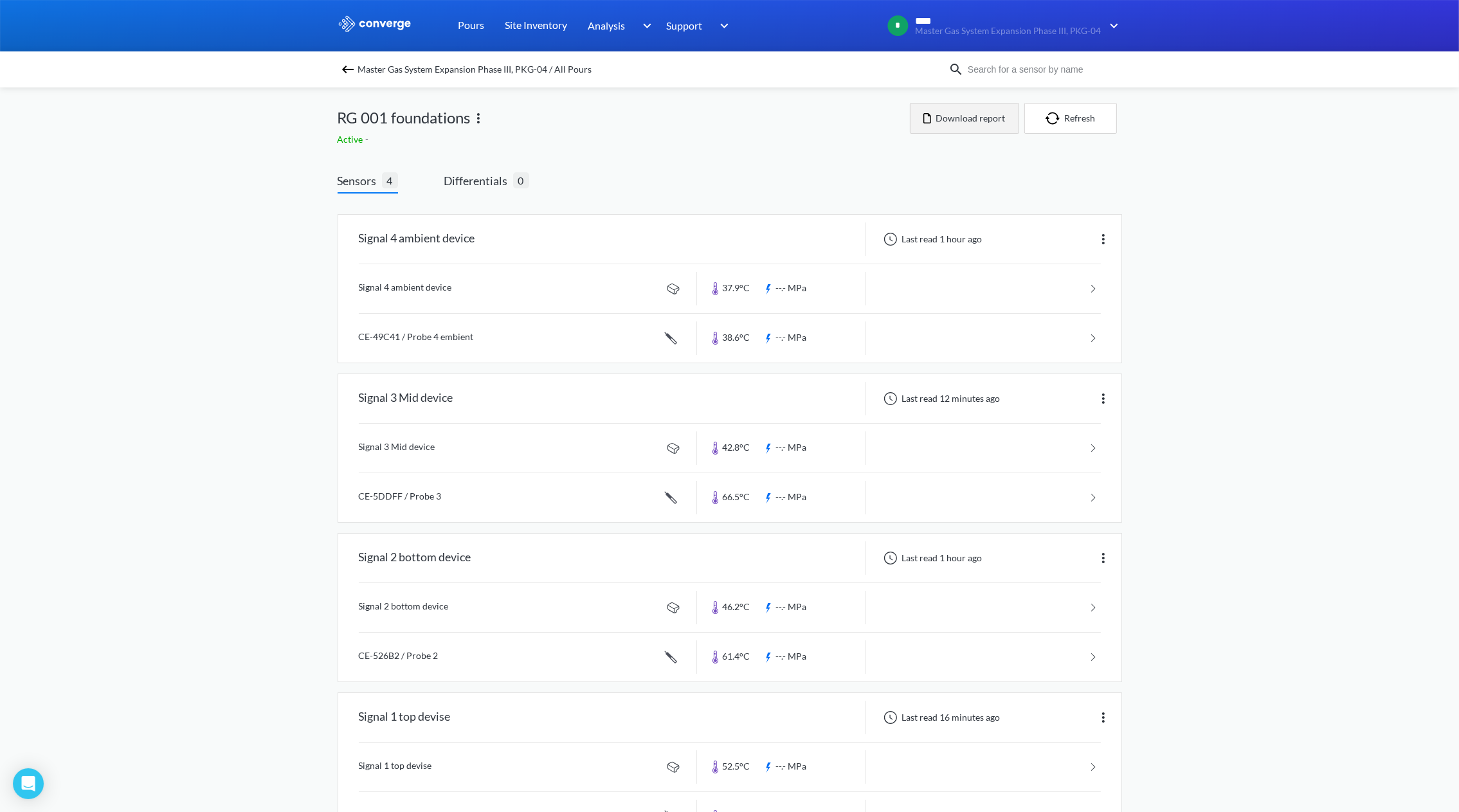
click at [982, 114] on button "Download report" at bounding box center [965, 118] width 109 height 31
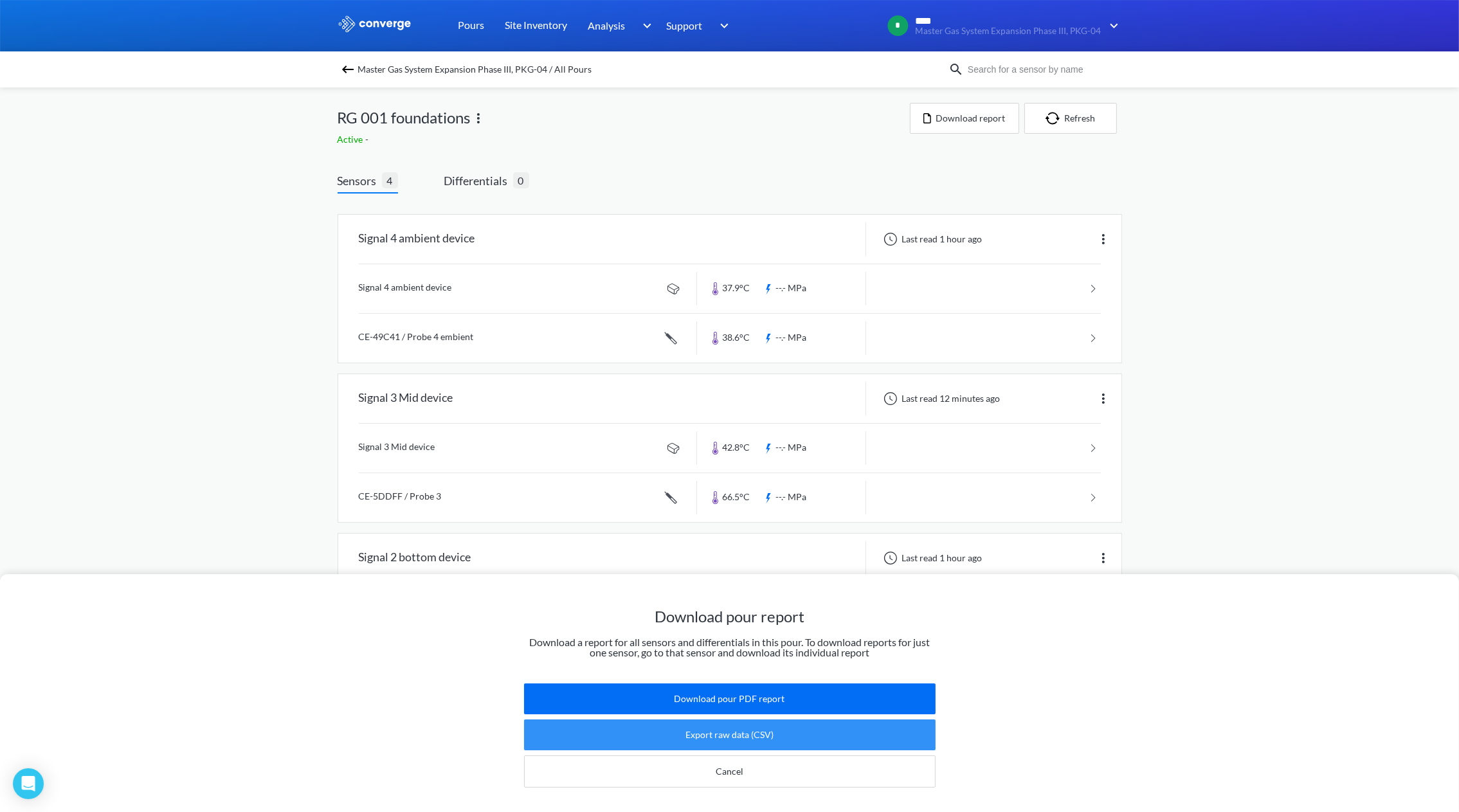
click at [773, 719] on button "Export raw data (CSV)" at bounding box center [729, 735] width 412 height 31
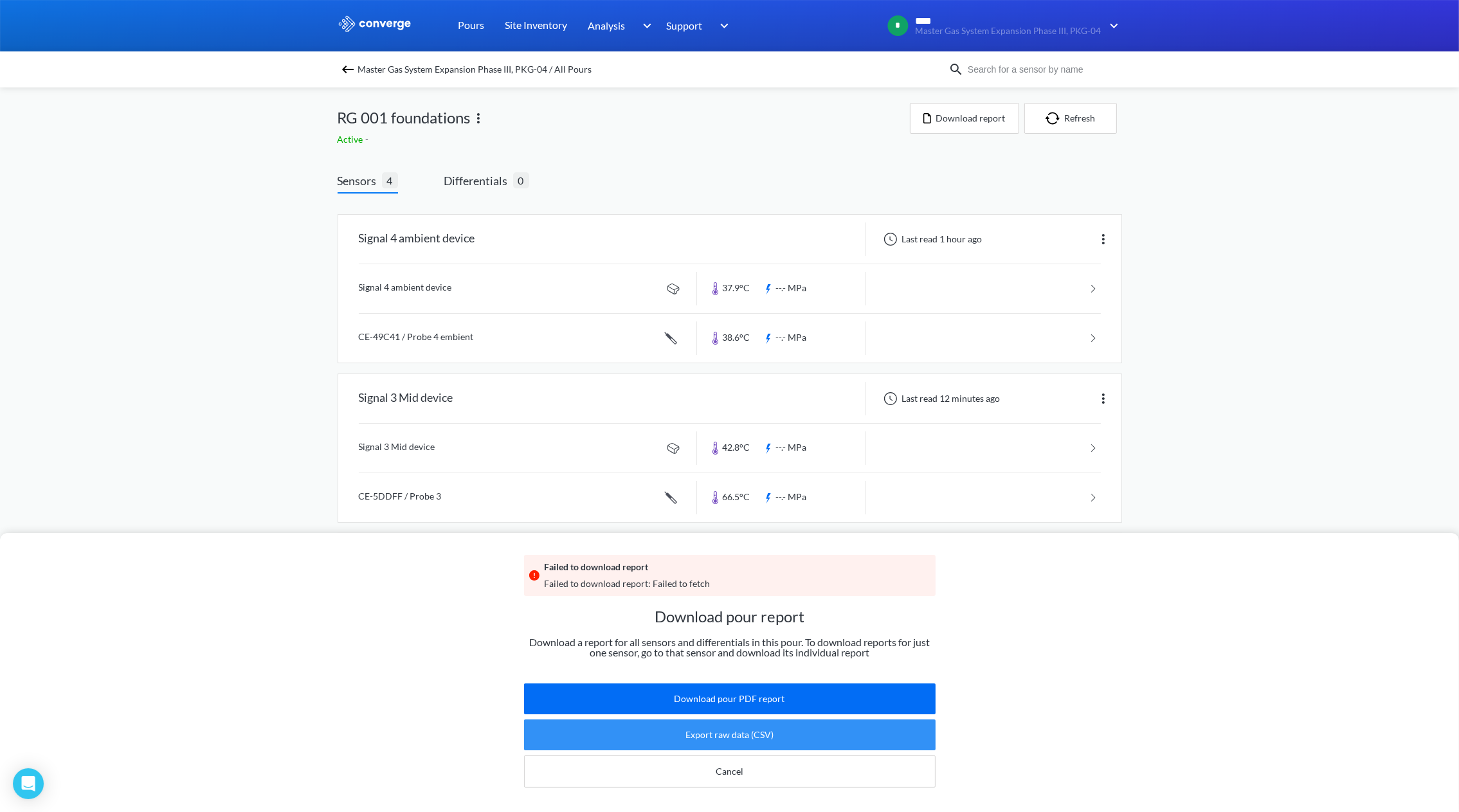
click at [785, 730] on button "Export raw data (CSV)" at bounding box center [729, 735] width 412 height 31
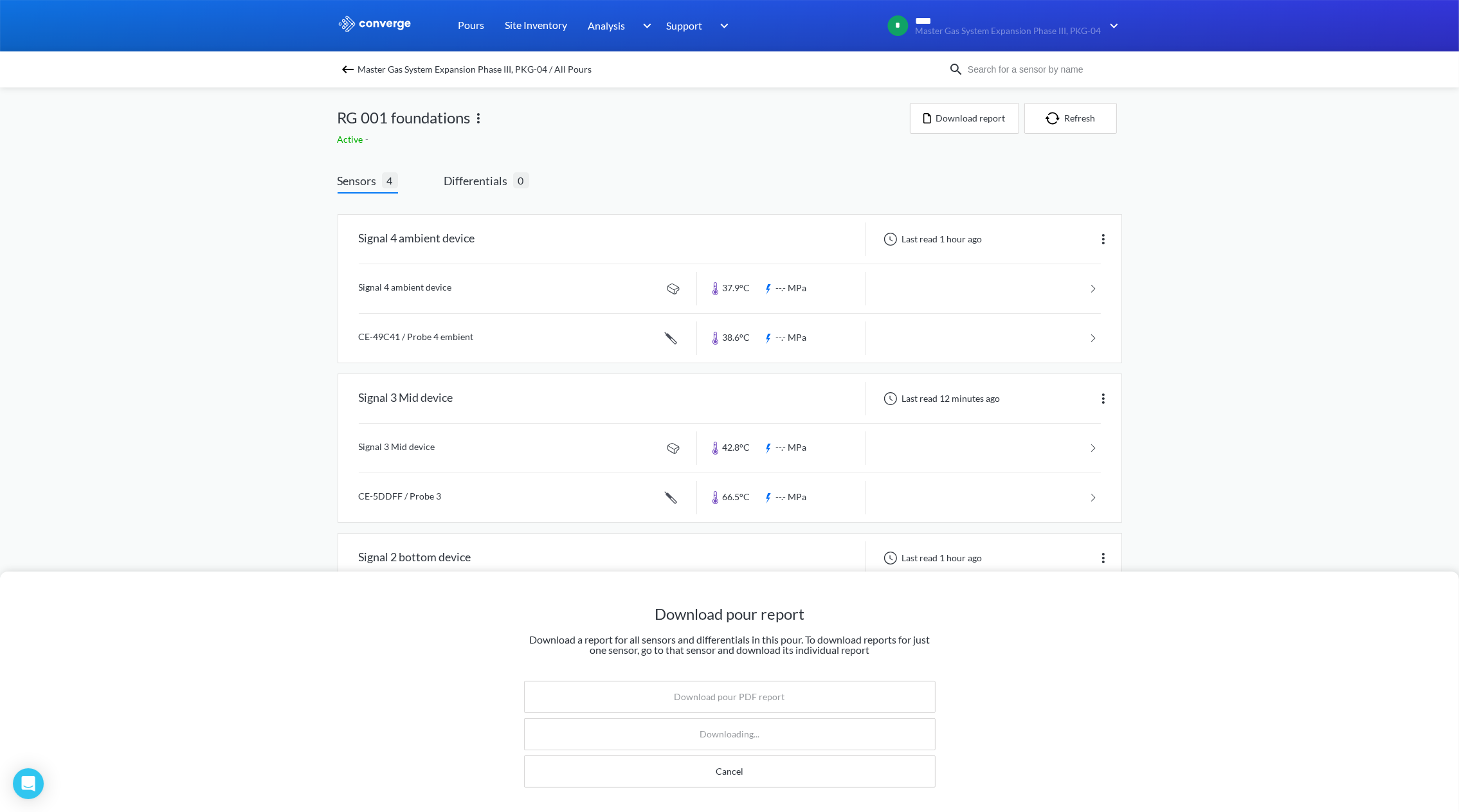
click at [1076, 119] on div "Download pour report Download a report for all sensors and differentials in thi…" at bounding box center [729, 406] width 1459 height 812
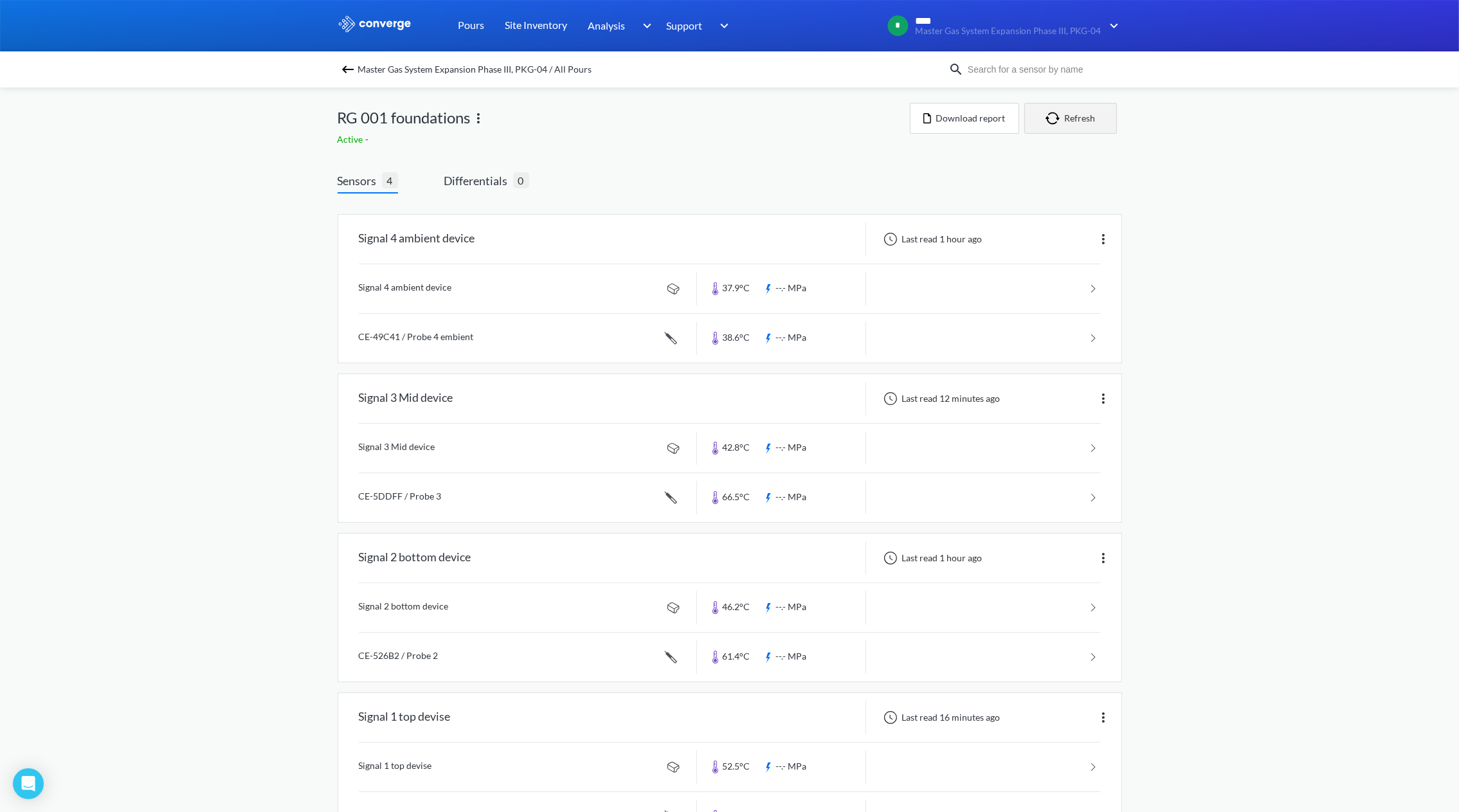
click at [1076, 119] on button "Refresh" at bounding box center [1071, 118] width 93 height 31
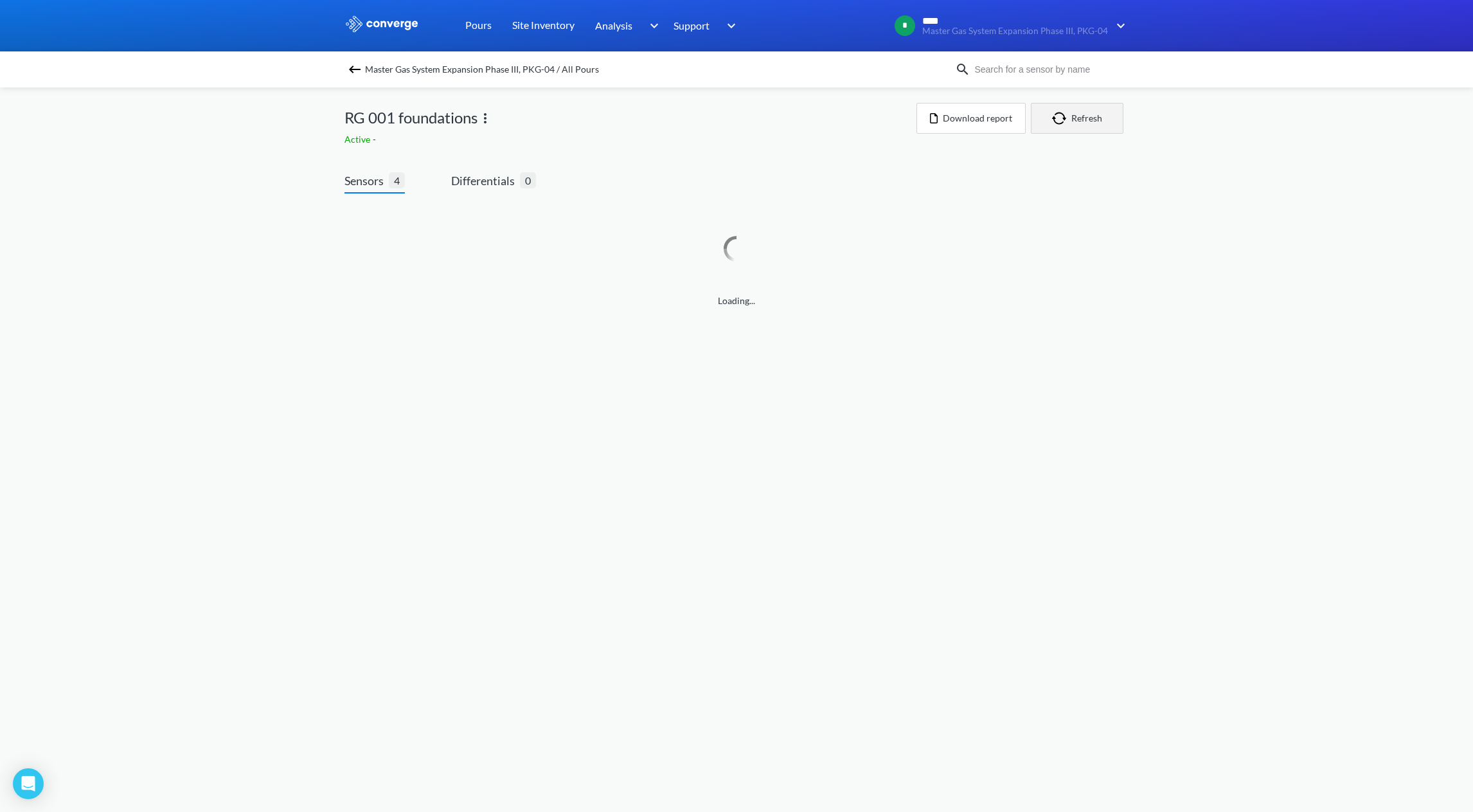
click at [1062, 121] on img "button" at bounding box center [1061, 118] width 19 height 13
click at [1021, 541] on body "Sorry, this feature is not available in the demo OK MENU Master Gas System Expa…" at bounding box center [736, 406] width 1473 height 812
click at [1075, 117] on button "Refresh" at bounding box center [1077, 118] width 93 height 31
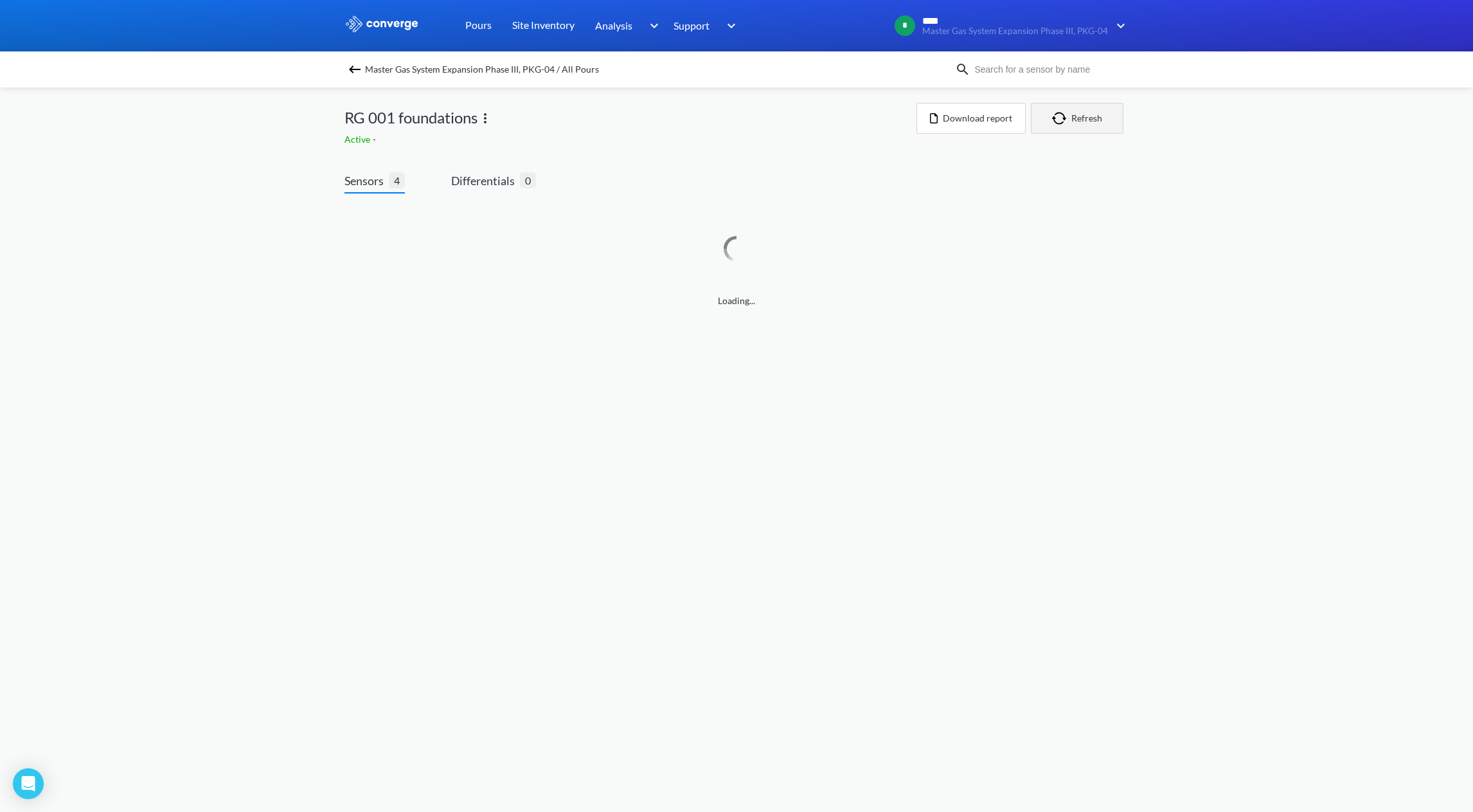
click at [1075, 119] on button "Refresh" at bounding box center [1077, 118] width 93 height 31
click at [1077, 119] on button "Refresh" at bounding box center [1077, 118] width 93 height 31
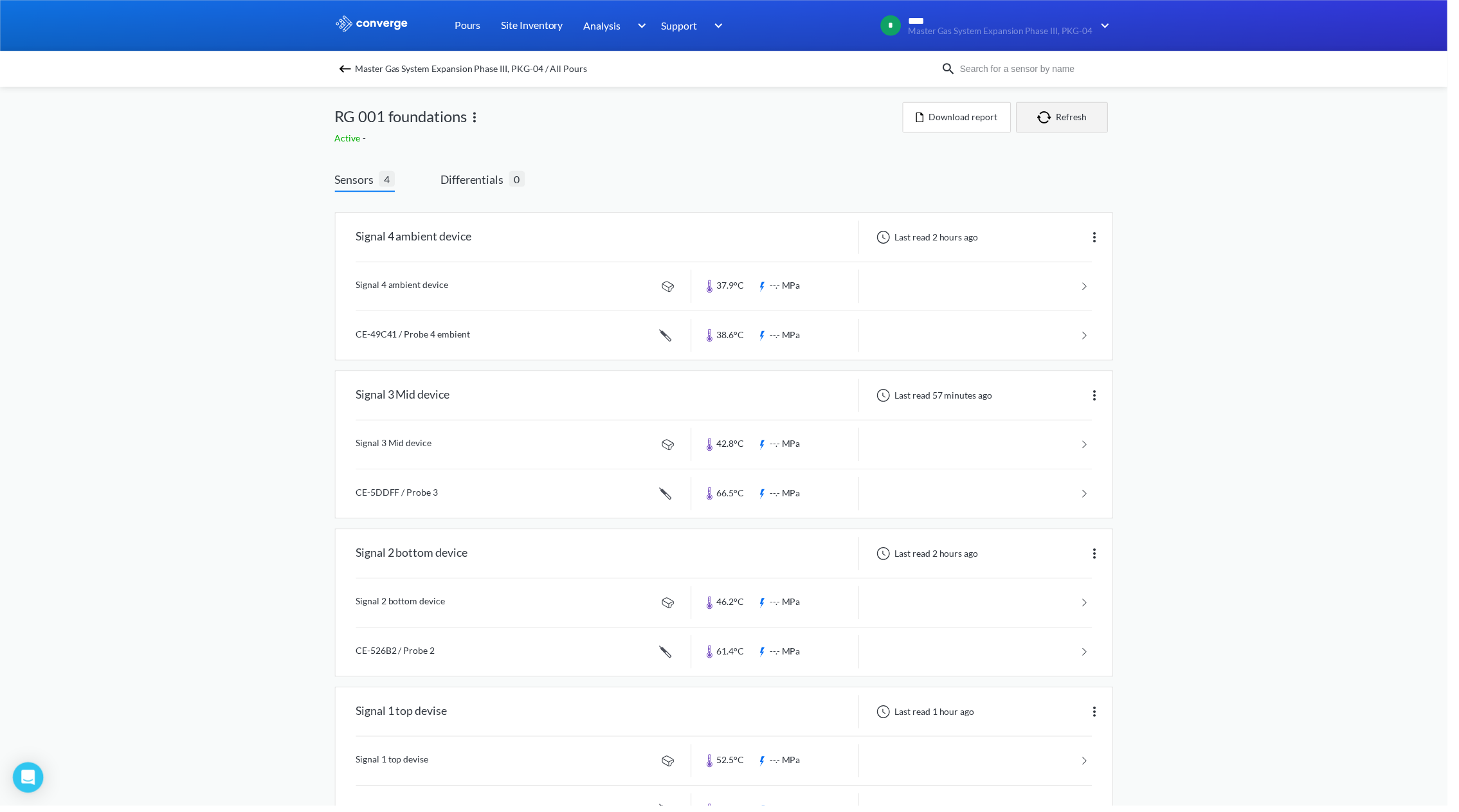
click at [1077, 119] on button "Refresh" at bounding box center [1071, 118] width 93 height 31
click at [482, 178] on span "Differentials" at bounding box center [479, 180] width 69 height 18
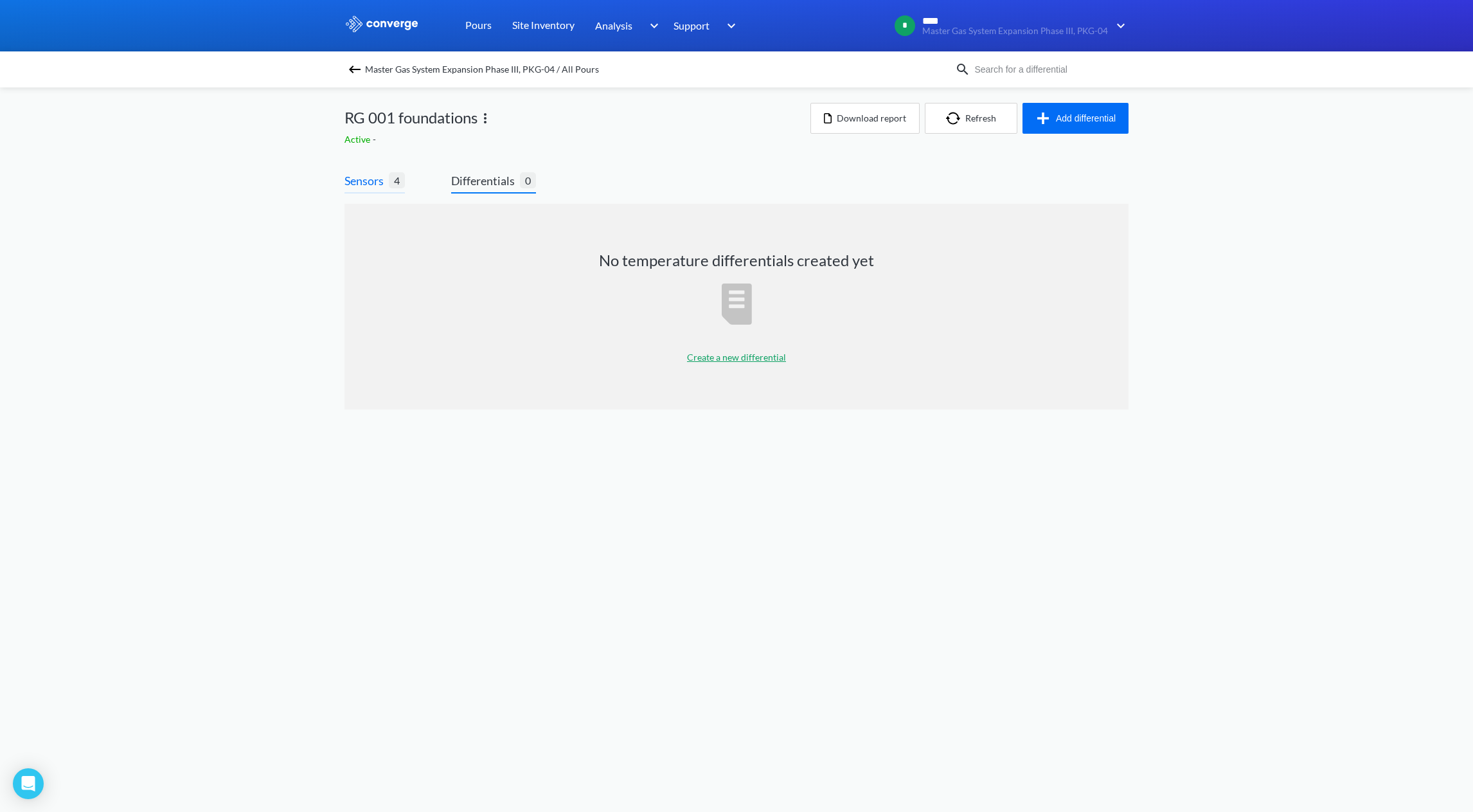
click at [365, 178] on span "Sensors" at bounding box center [366, 180] width 45 height 18
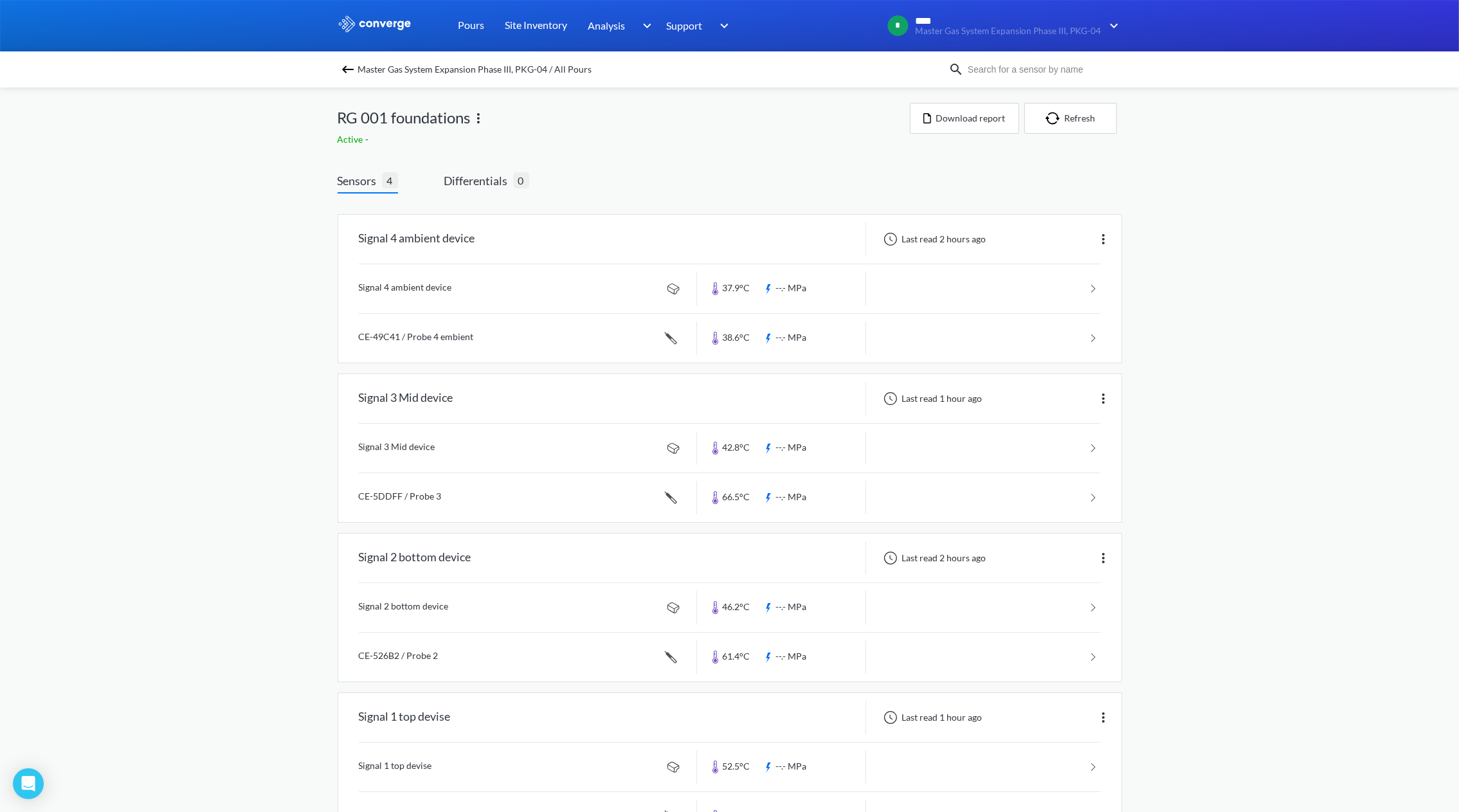
scroll to position [56, 0]
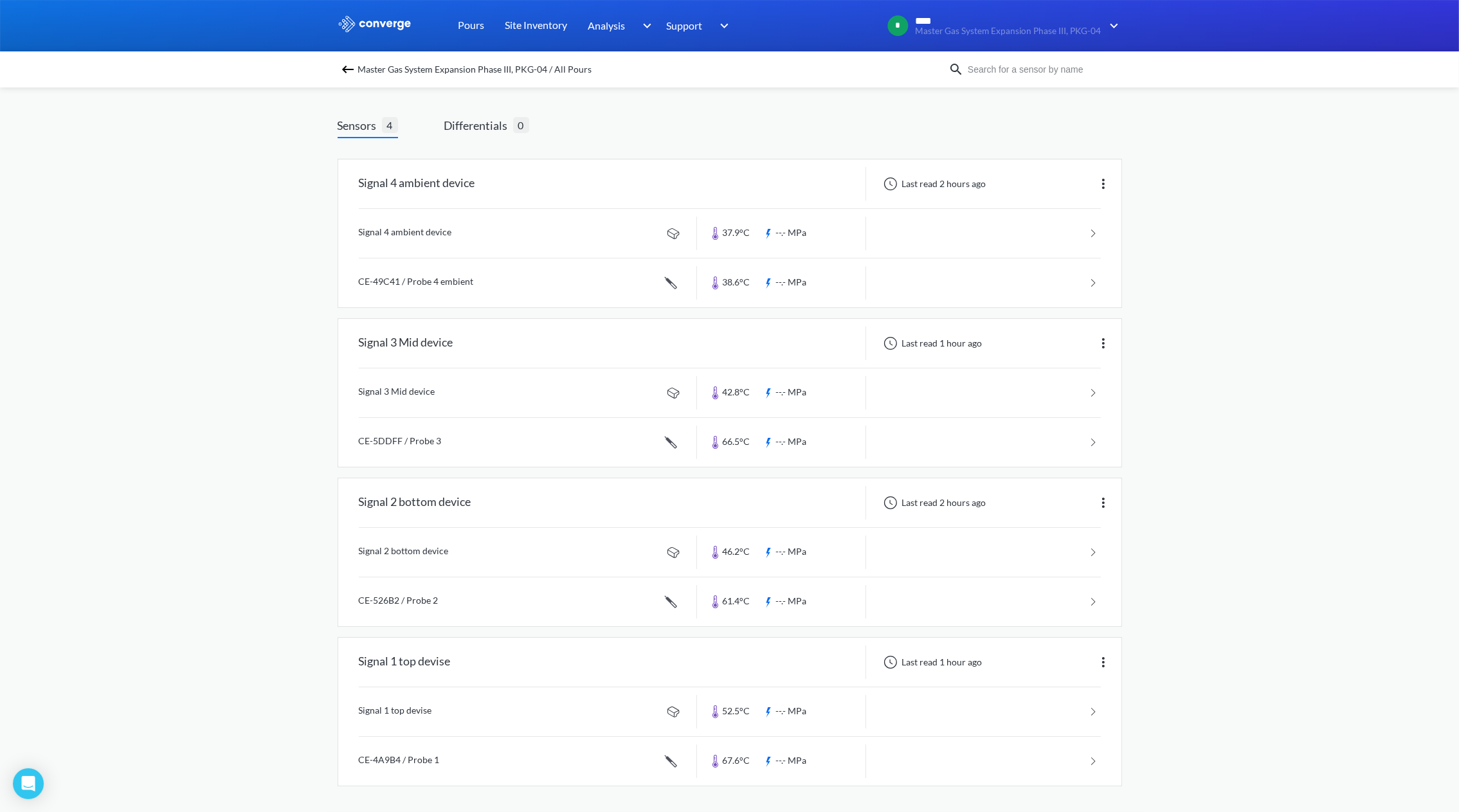
click at [1264, 548] on div "MENU Master Gas System Expansion Phase III, PKG-04 Pours Site Inventory Analysi…" at bounding box center [729, 378] width 1459 height 867
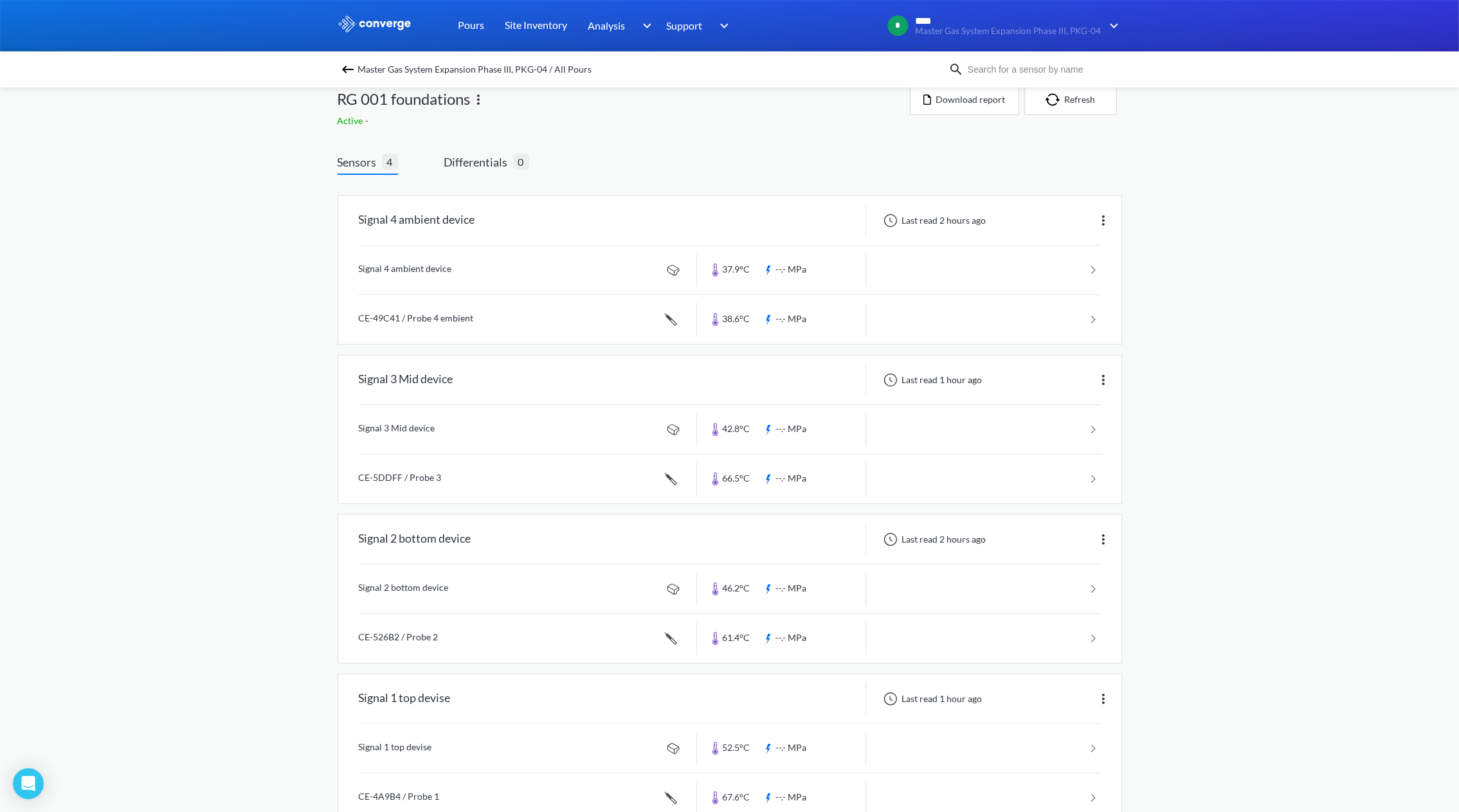
scroll to position [0, 0]
